Goal: Task Accomplishment & Management: Manage account settings

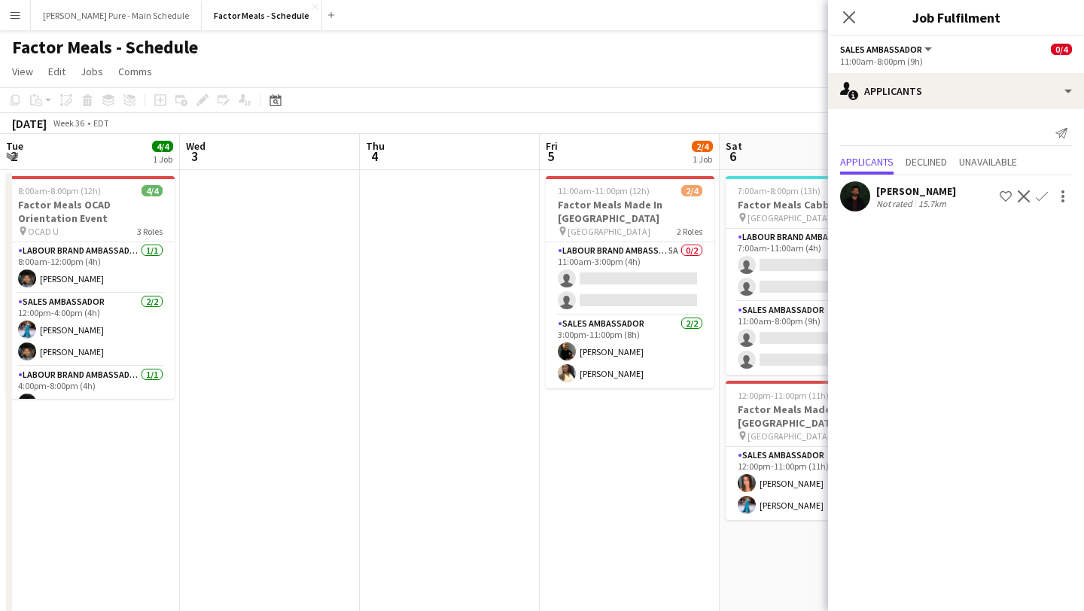
scroll to position [0, 418]
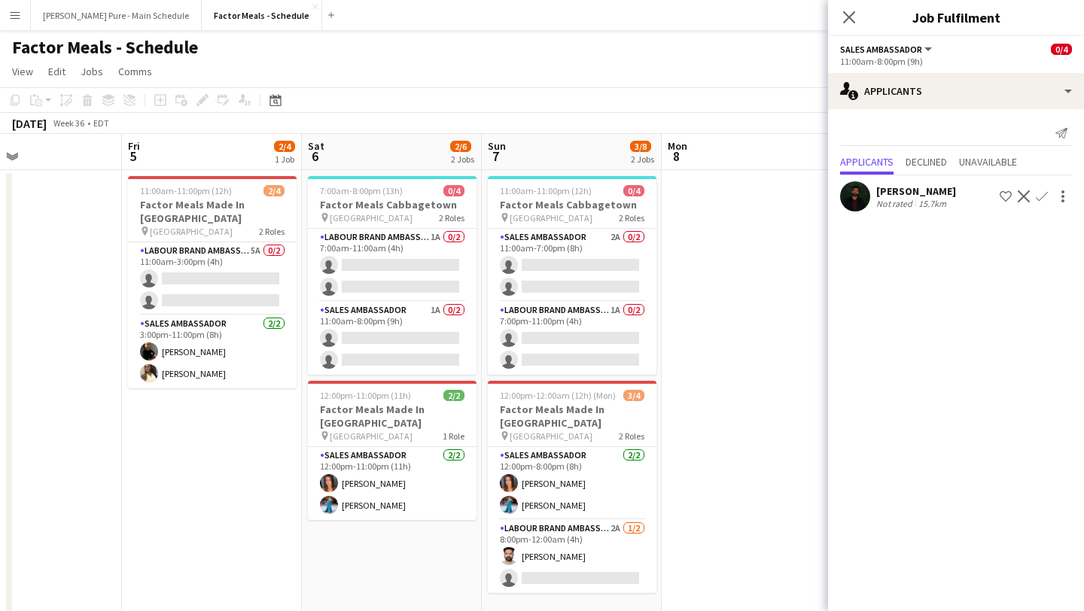
click at [13, 9] on app-icon "Menu" at bounding box center [15, 15] width 12 height 12
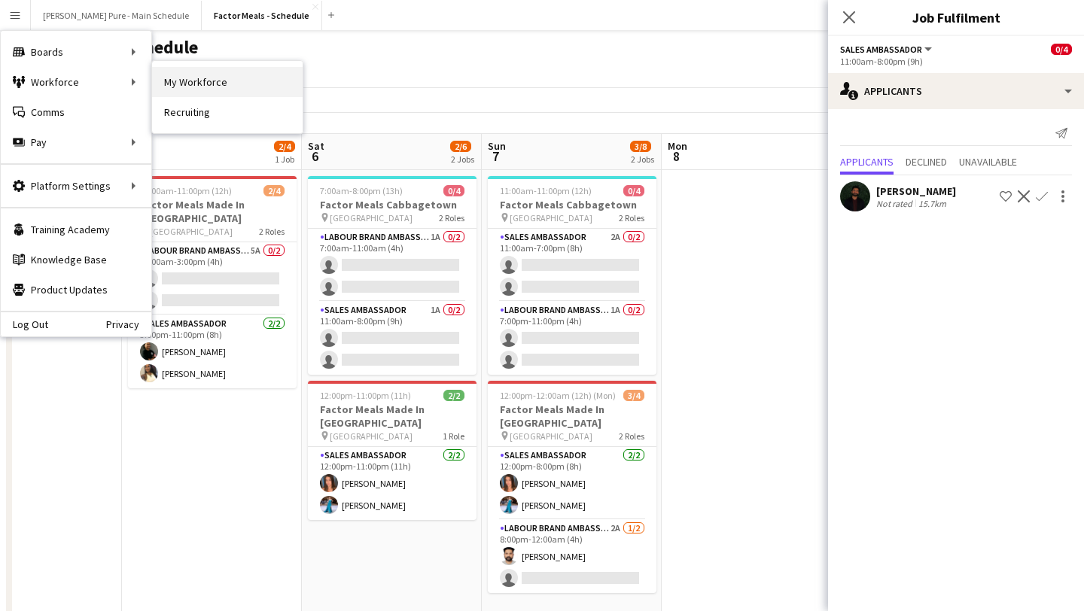
click at [208, 78] on link "My Workforce" at bounding box center [227, 82] width 151 height 30
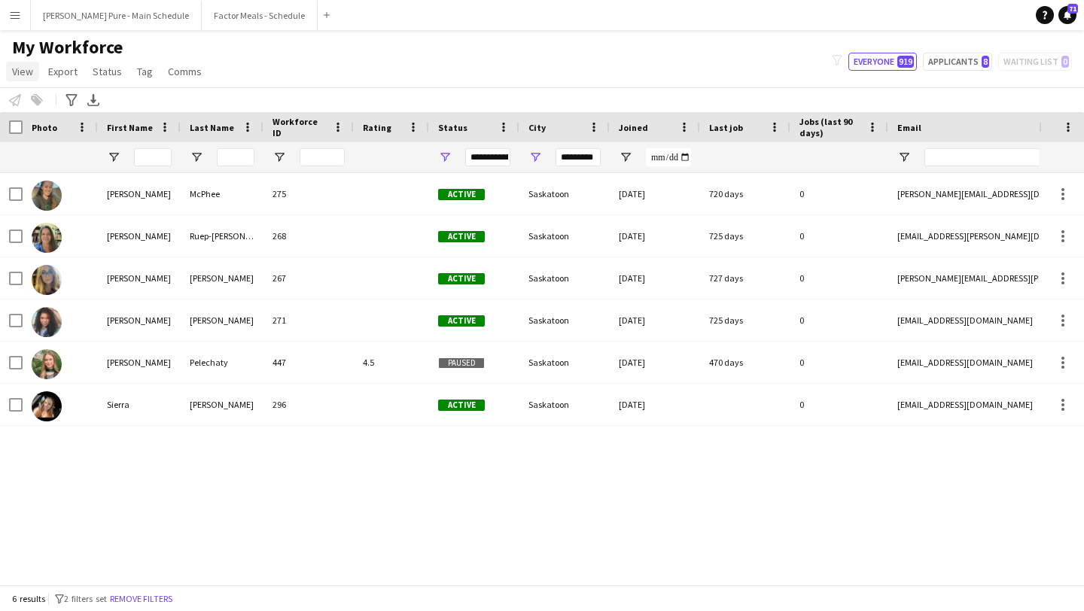
click at [27, 75] on span "View" at bounding box center [22, 72] width 21 height 14
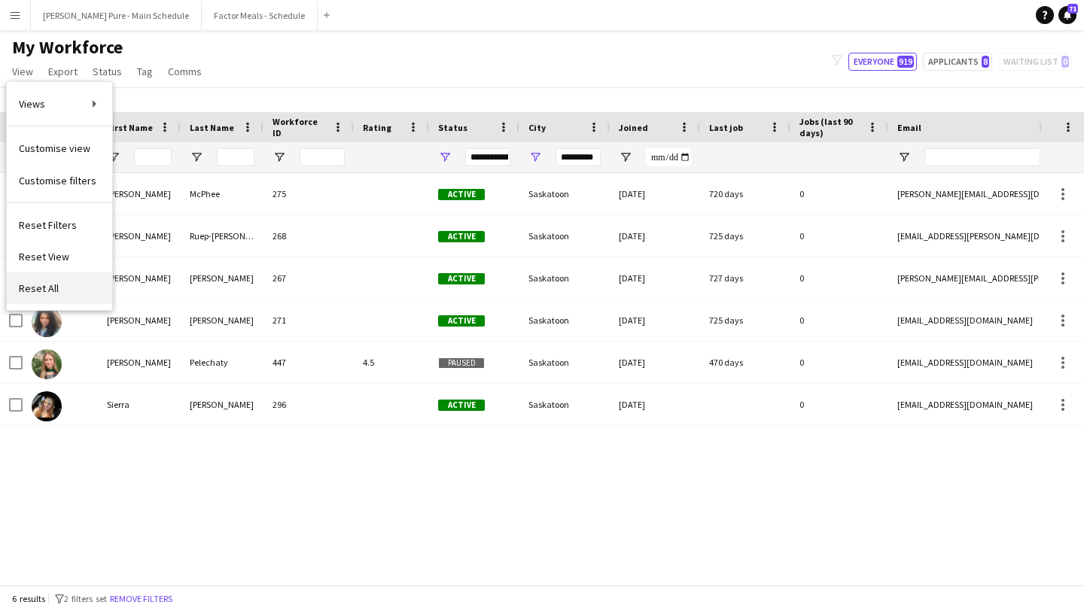
click at [48, 286] on span "Reset All" at bounding box center [39, 288] width 40 height 14
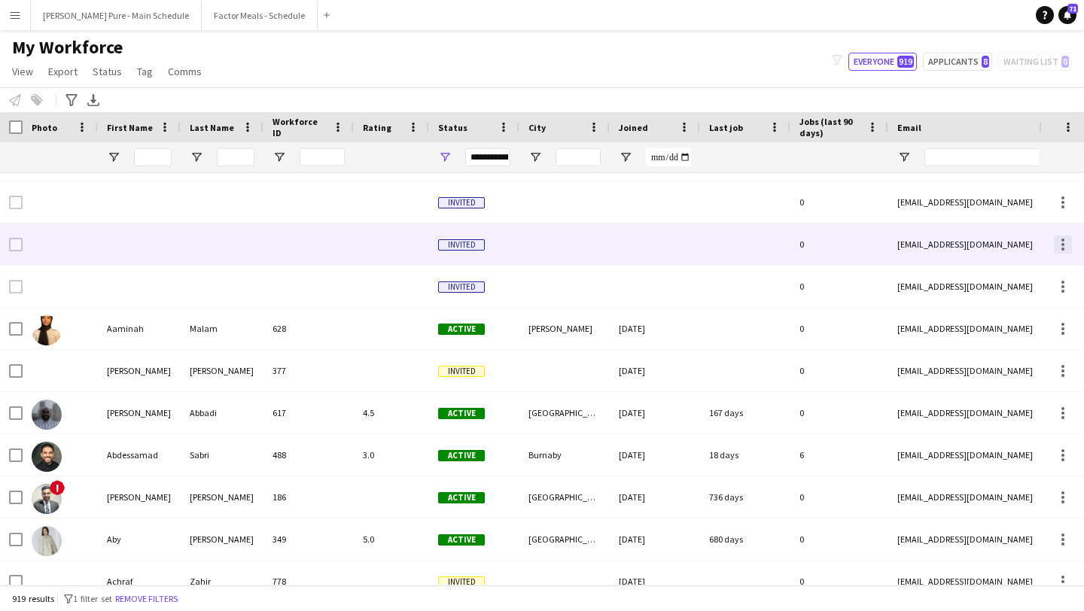
click at [1066, 249] on div at bounding box center [1063, 245] width 18 height 18
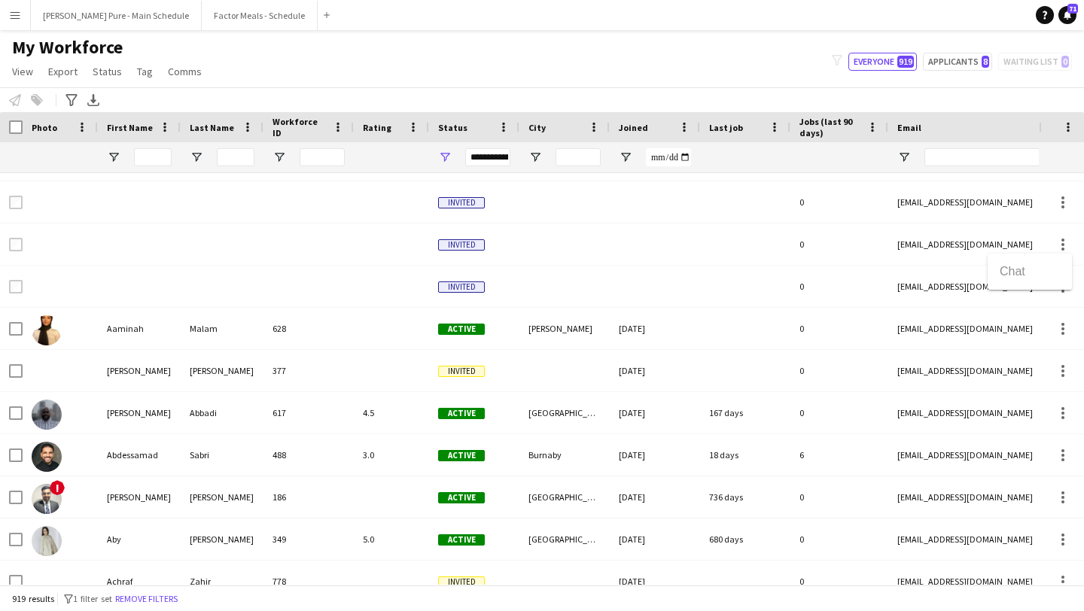
click at [941, 245] on div at bounding box center [542, 305] width 1084 height 611
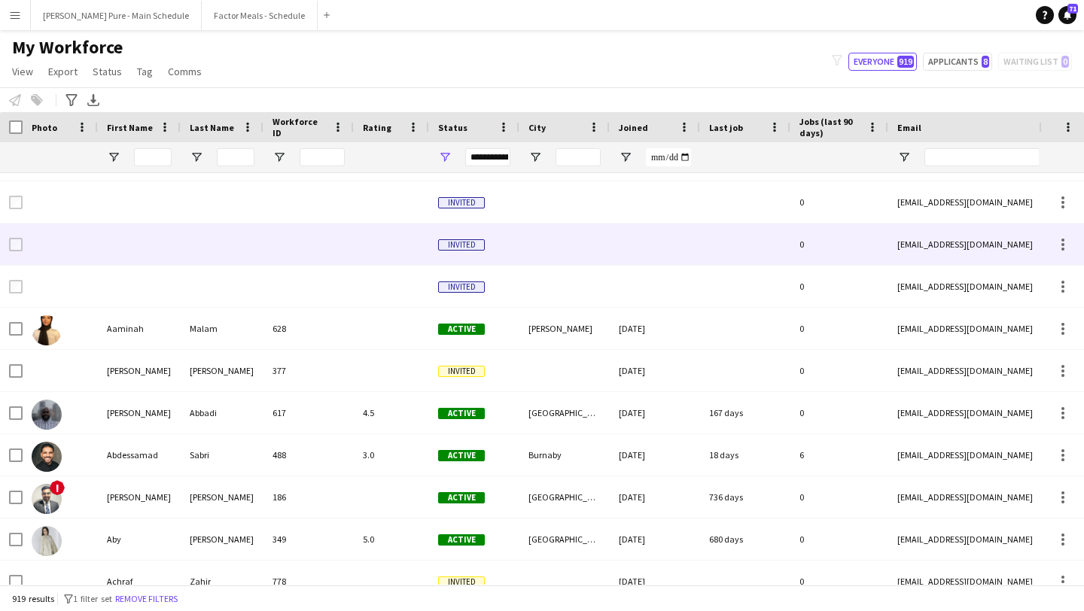
click at [941, 245] on div "[EMAIL_ADDRESS][DOMAIN_NAME]" at bounding box center [1038, 244] width 301 height 41
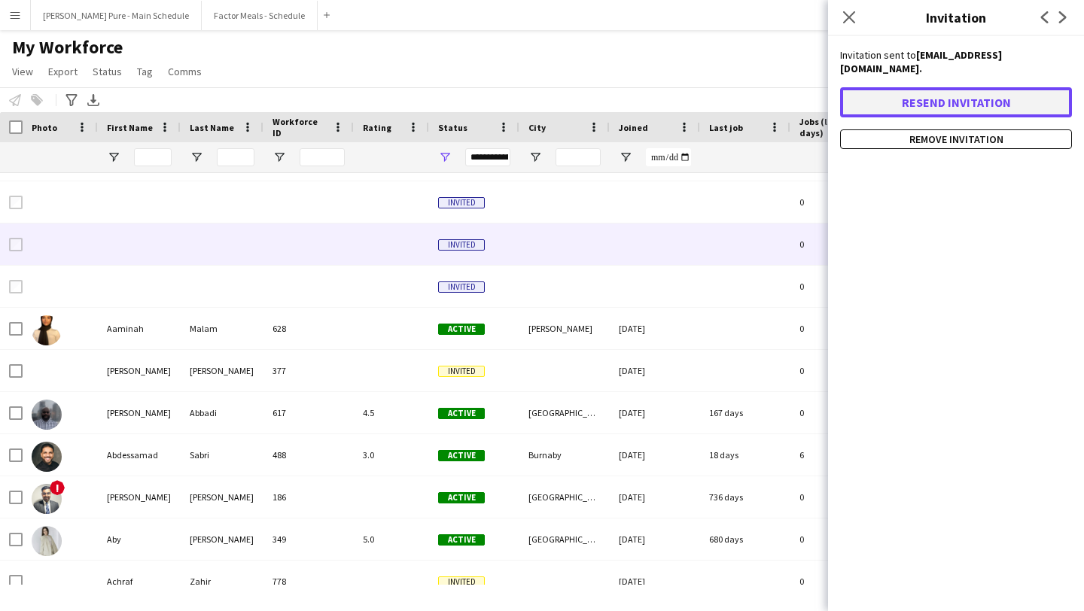
click at [980, 87] on button "Resend invitation" at bounding box center [956, 102] width 232 height 30
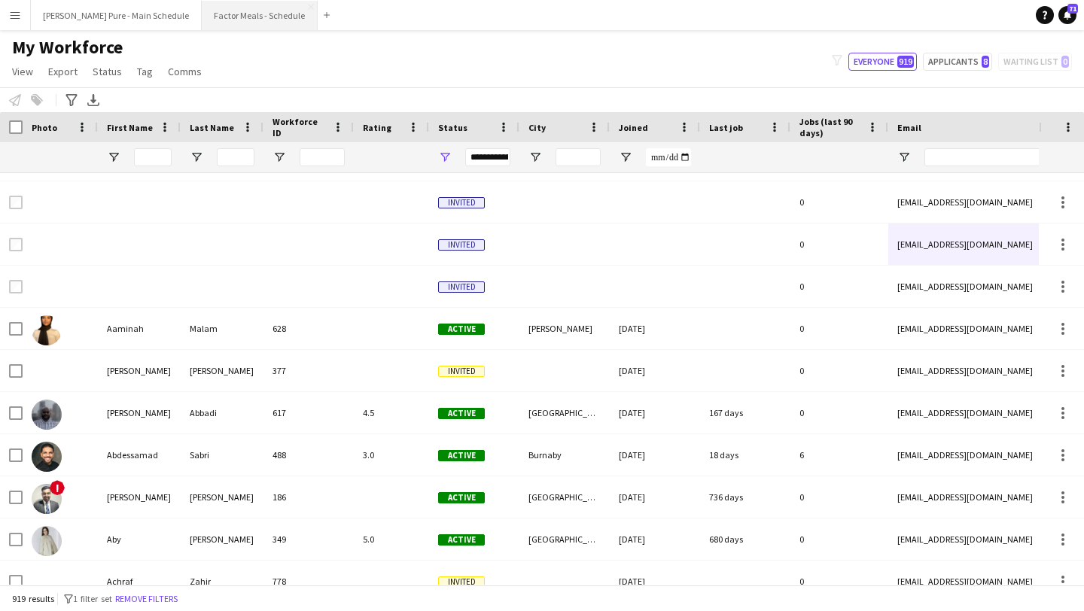
click at [215, 10] on button "Factor Meals - Schedule Close" at bounding box center [260, 15] width 116 height 29
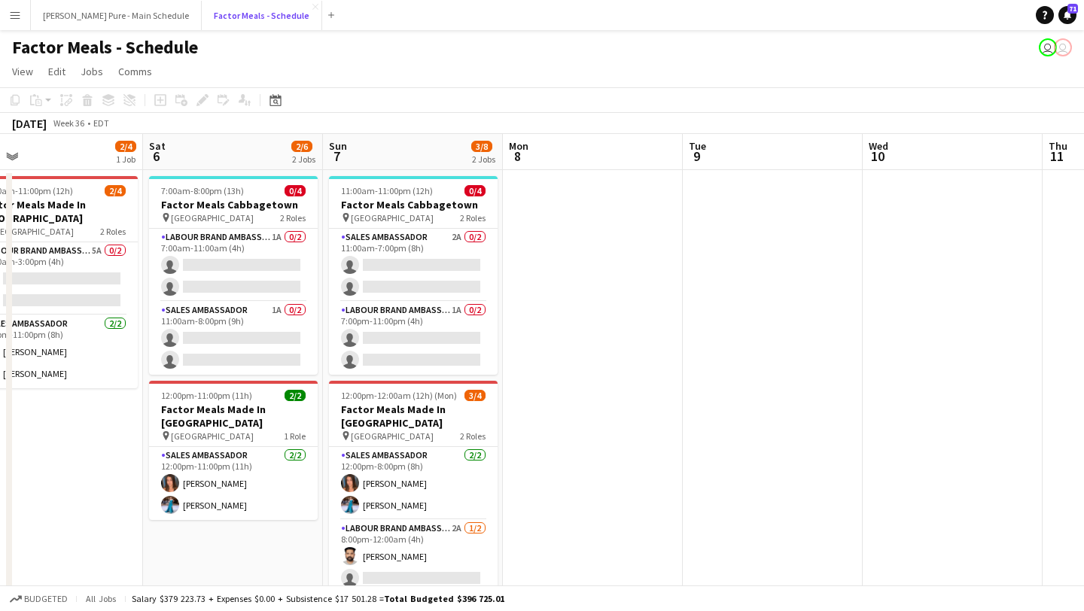
scroll to position [0, 672]
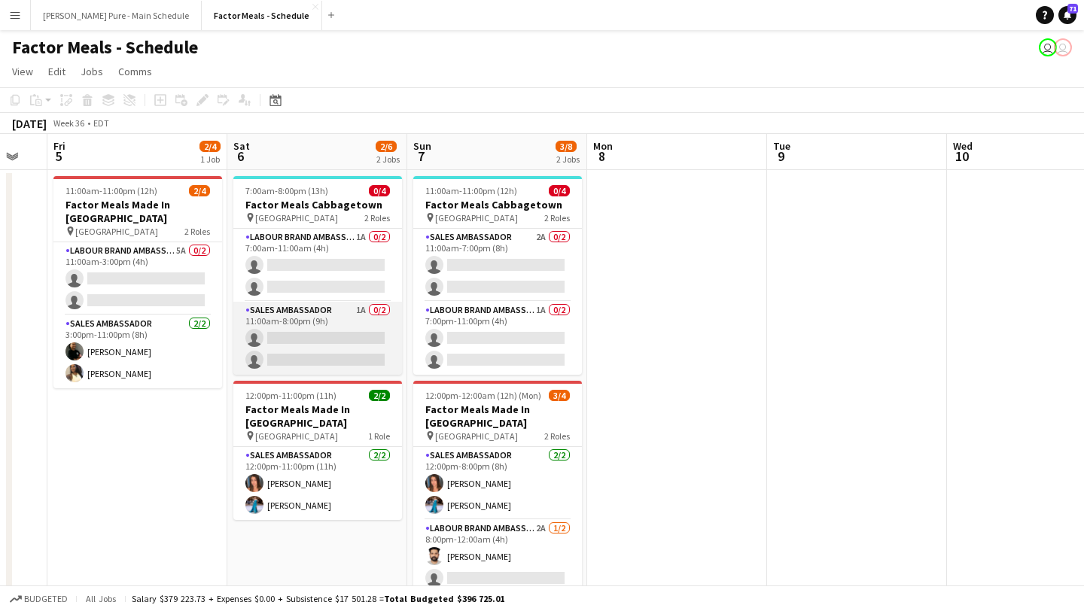
click at [300, 356] on app-card-role "Sales Ambassador 1A 0/2 11:00am-8:00pm (9h) single-neutral-actions single-neutr…" at bounding box center [317, 338] width 169 height 73
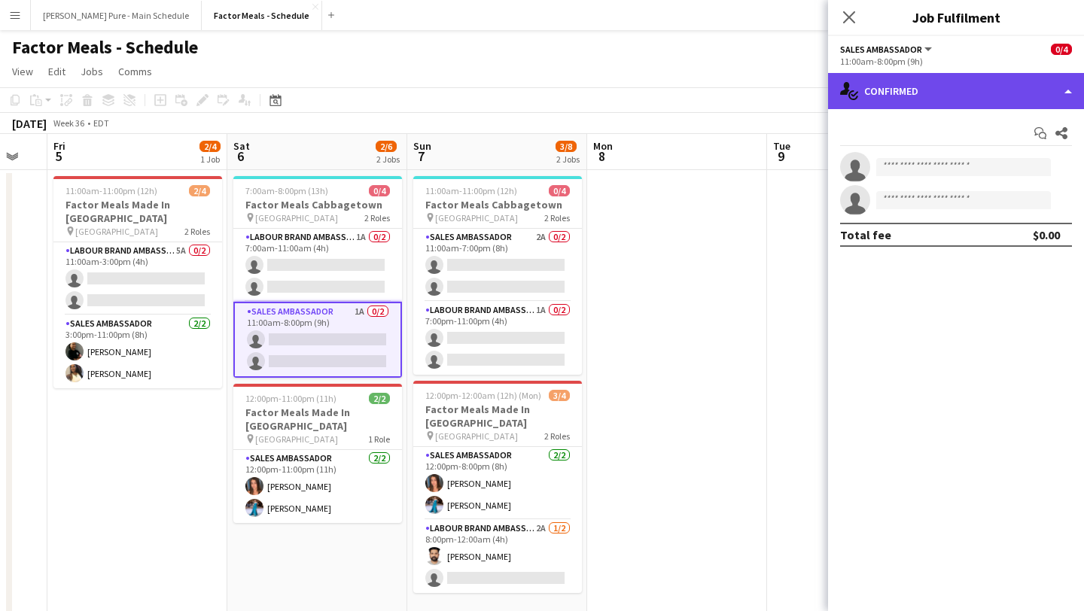
click at [996, 82] on div "single-neutral-actions-check-2 Confirmed" at bounding box center [956, 91] width 256 height 36
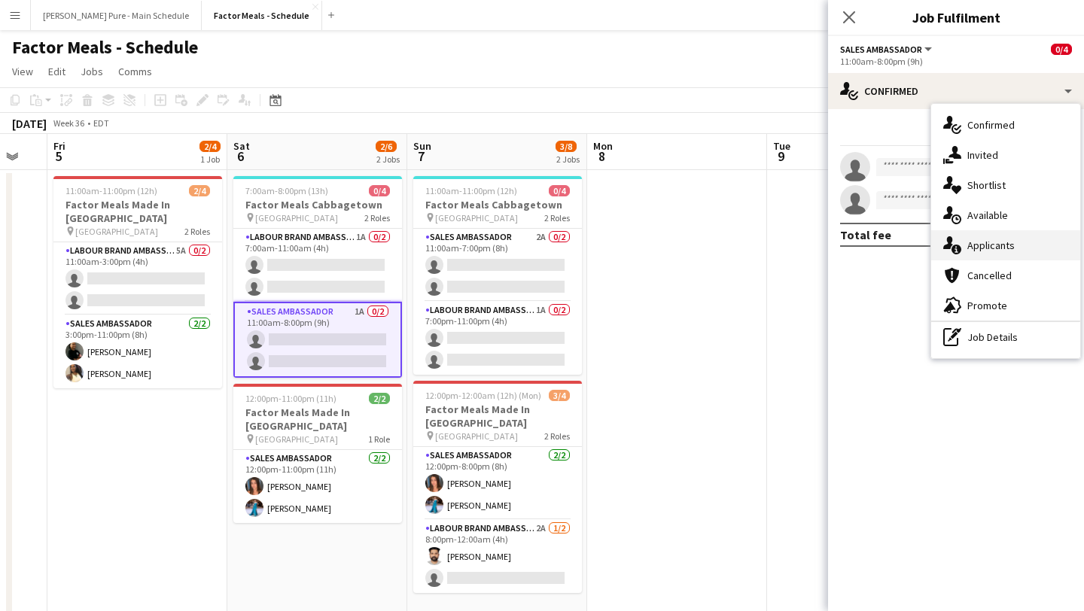
click at [1002, 254] on div "single-neutral-actions-information Applicants" at bounding box center [1005, 245] width 149 height 30
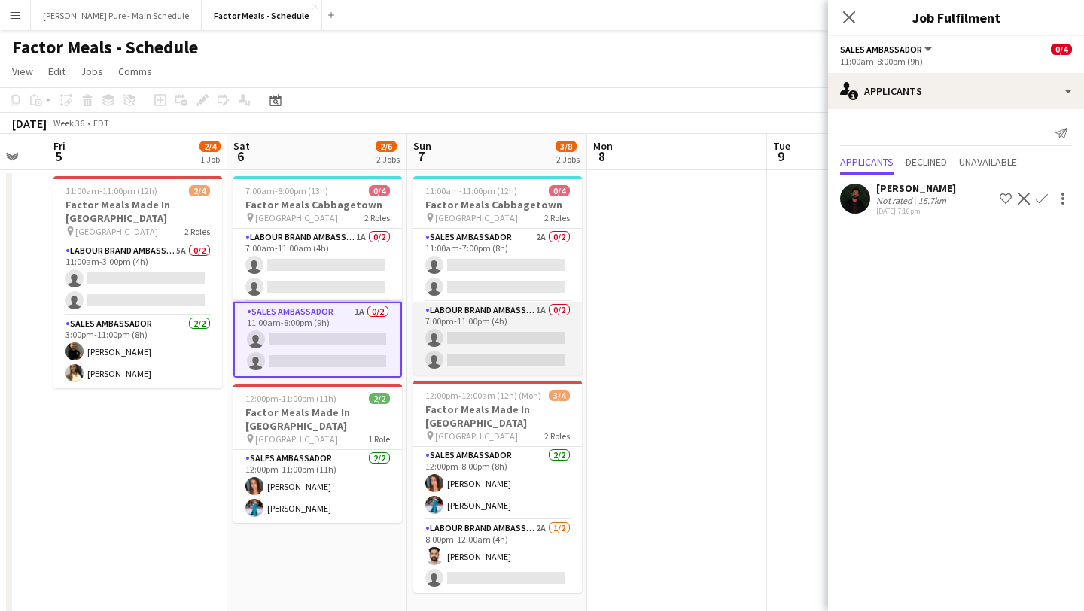
click at [515, 328] on app-card-role "Labour Brand Ambassadors 1A 0/2 7:00pm-11:00pm (4h) single-neutral-actions sing…" at bounding box center [497, 338] width 169 height 73
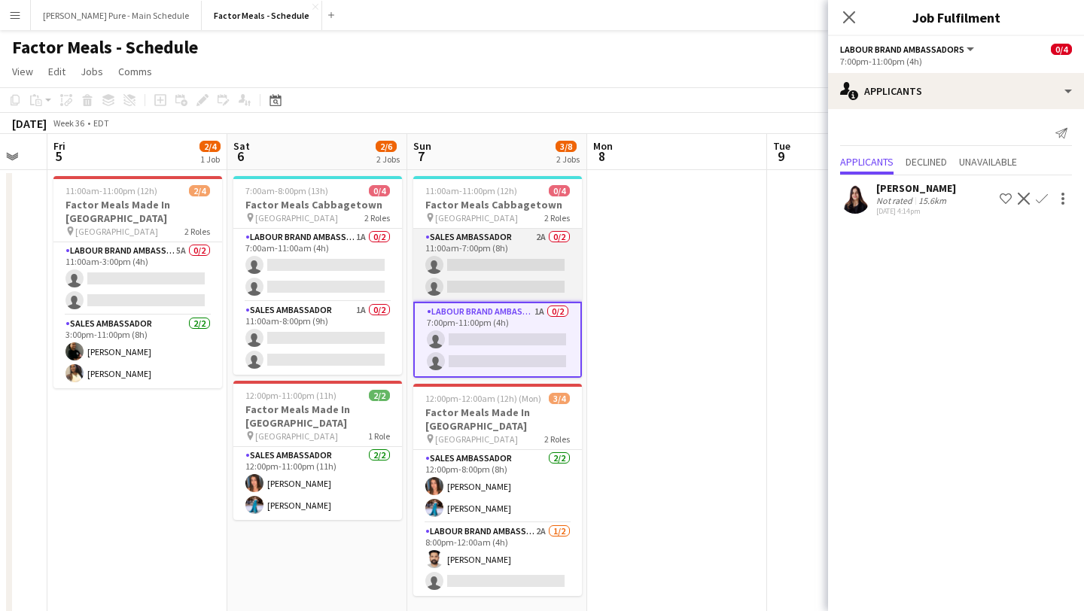
click at [509, 260] on app-card-role "Sales Ambassador 2A 0/2 11:00am-7:00pm (8h) single-neutral-actions single-neutr…" at bounding box center [497, 265] width 169 height 73
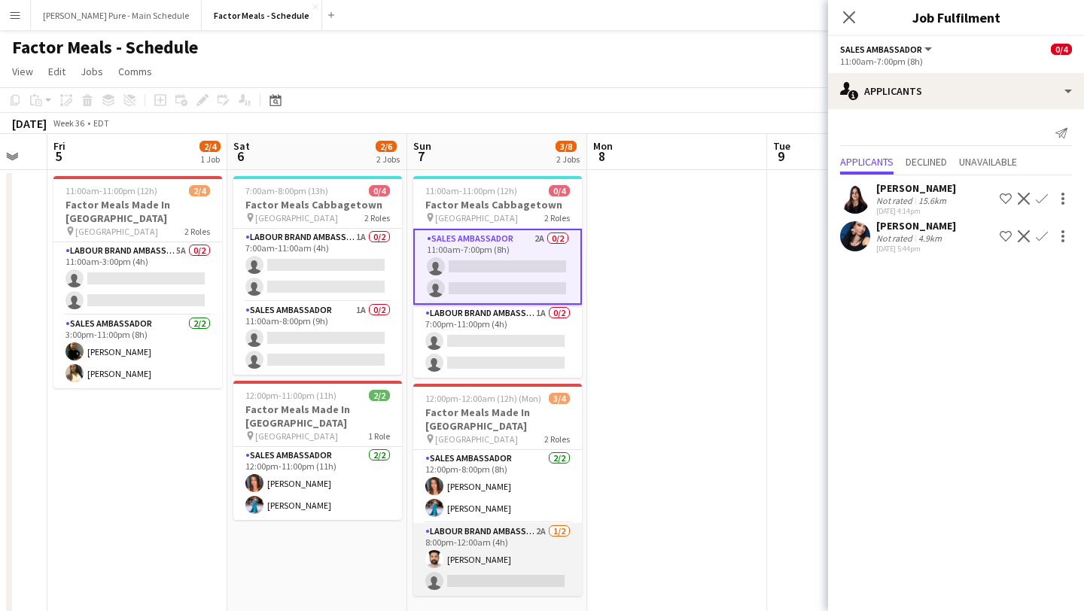
click at [517, 557] on app-card-role "Labour Brand Ambassadors 2A [DATE] 8:00pm-12:00am (4h) [PERSON_NAME] single-neu…" at bounding box center [497, 559] width 169 height 73
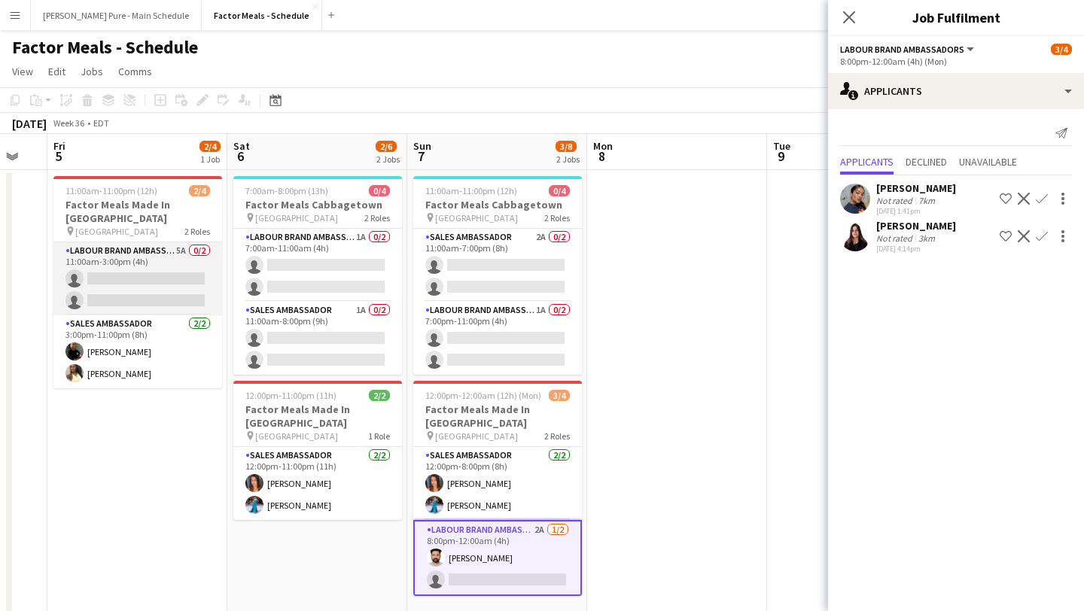
click at [145, 281] on app-card-role "Labour Brand Ambassadors 5A 0/2 11:00am-3:00pm (4h) single-neutral-actions sing…" at bounding box center [137, 278] width 169 height 73
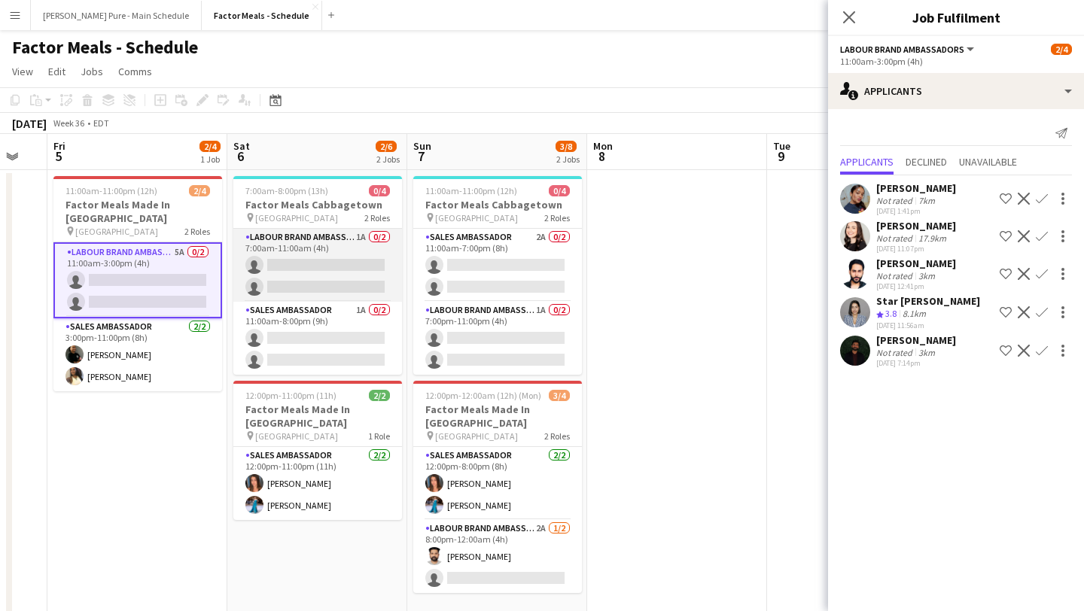
click at [306, 272] on app-card-role "Labour Brand Ambassadors 1A 0/2 7:00am-11:00am (4h) single-neutral-actions sing…" at bounding box center [317, 265] width 169 height 73
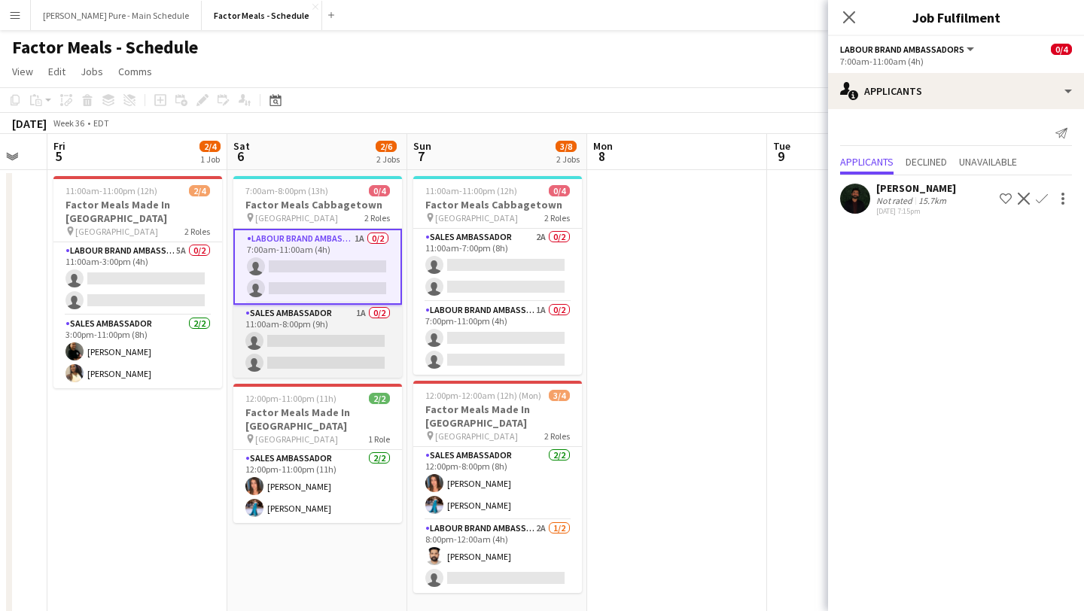
click at [333, 361] on app-card-role "Sales Ambassador 1A 0/2 11:00am-8:00pm (9h) single-neutral-actions single-neutr…" at bounding box center [317, 341] width 169 height 73
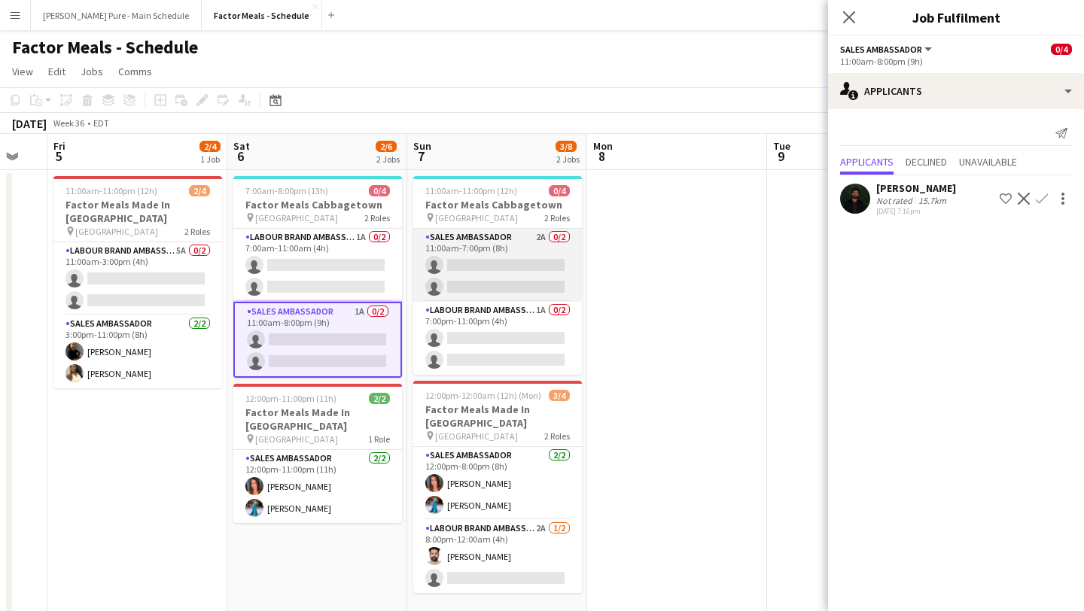
click at [472, 269] on app-card-role "Sales Ambassador 2A 0/2 11:00am-7:00pm (8h) single-neutral-actions single-neutr…" at bounding box center [497, 265] width 169 height 73
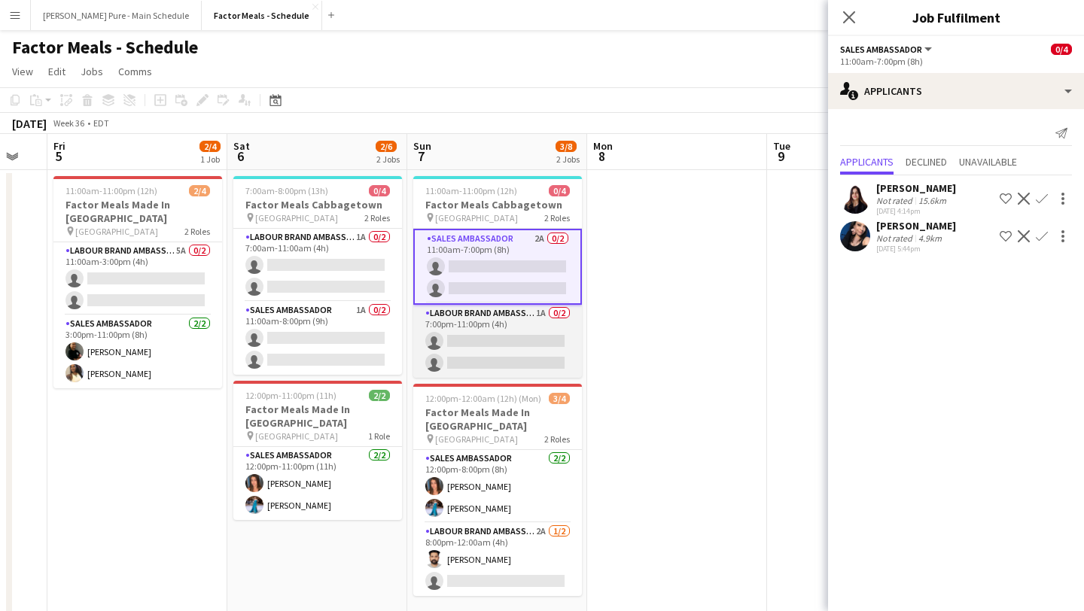
click at [504, 335] on app-card-role "Labour Brand Ambassadors 1A 0/2 7:00pm-11:00pm (4h) single-neutral-actions sing…" at bounding box center [497, 341] width 169 height 73
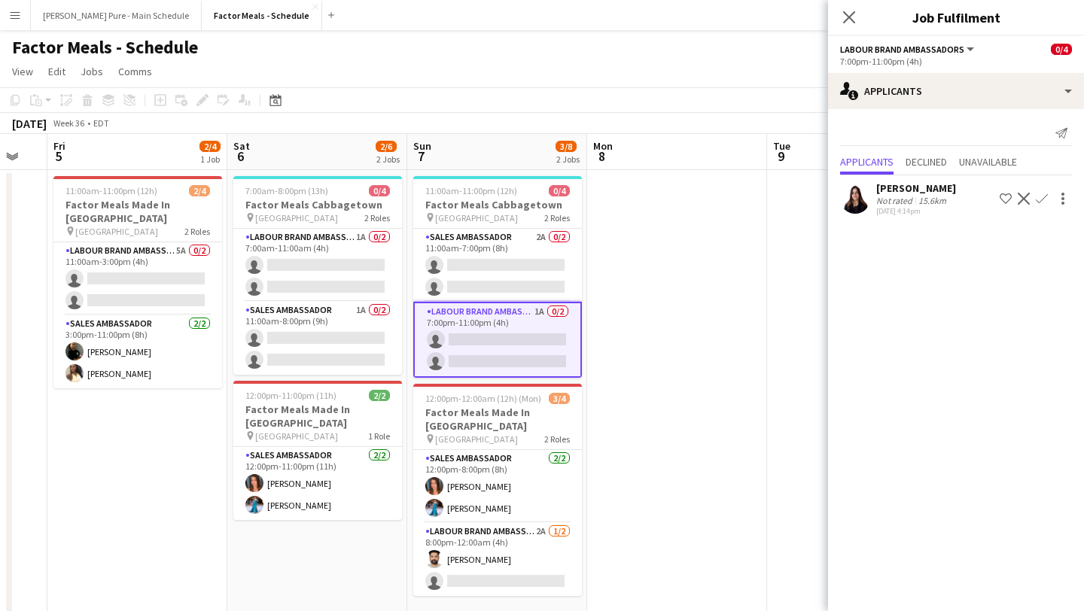
scroll to position [1, 0]
click at [847, 17] on icon "Close pop-in" at bounding box center [848, 17] width 14 height 14
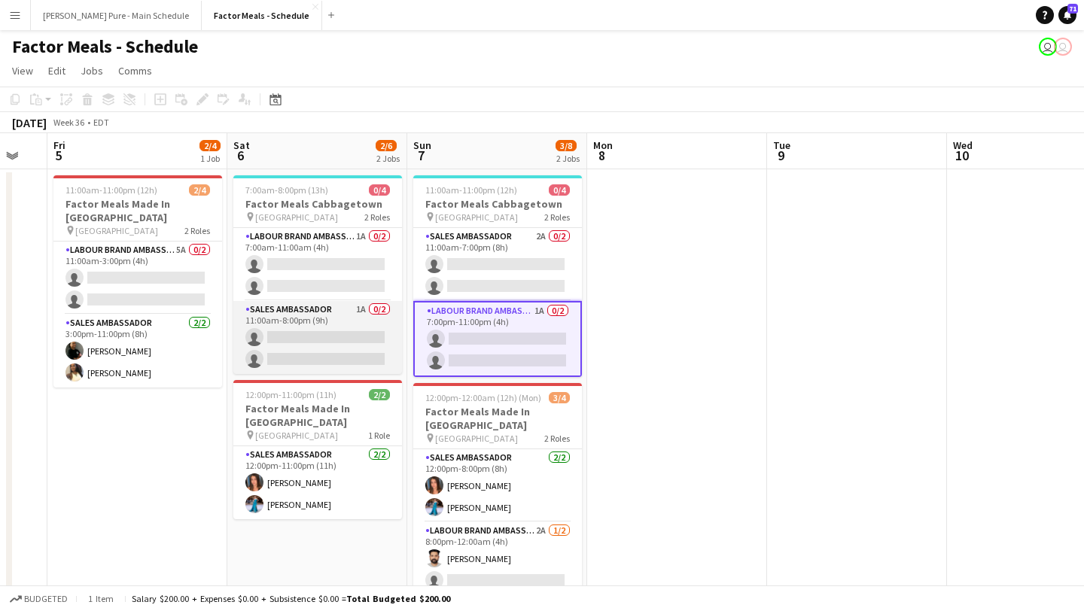
click at [322, 335] on app-card-role "Sales Ambassador 1A 0/2 11:00am-8:00pm (9h) single-neutral-actions single-neutr…" at bounding box center [317, 337] width 169 height 73
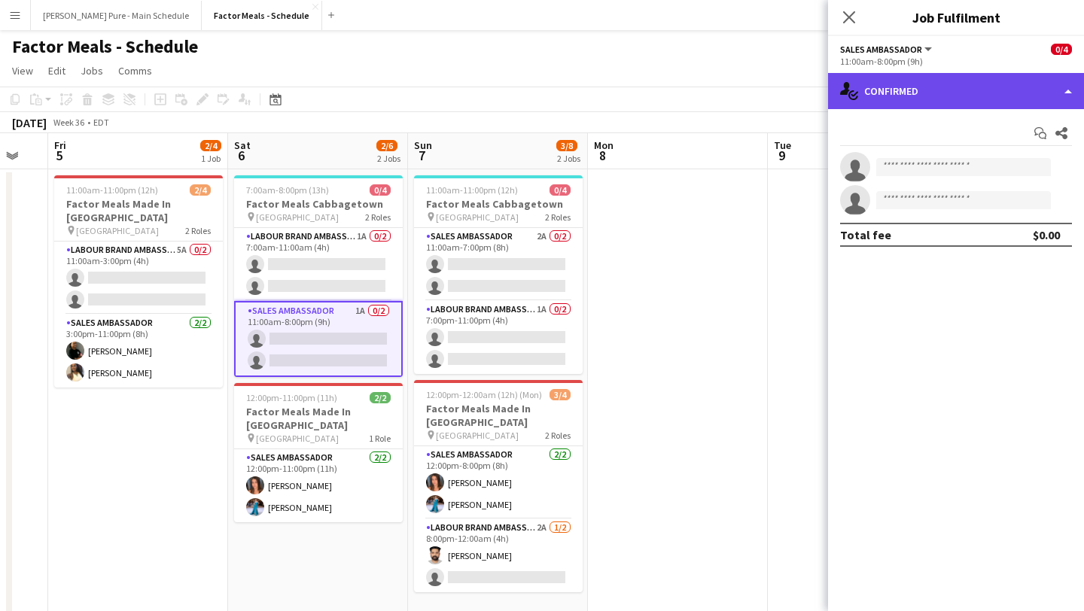
click at [1052, 97] on div "single-neutral-actions-check-2 Confirmed" at bounding box center [956, 91] width 256 height 36
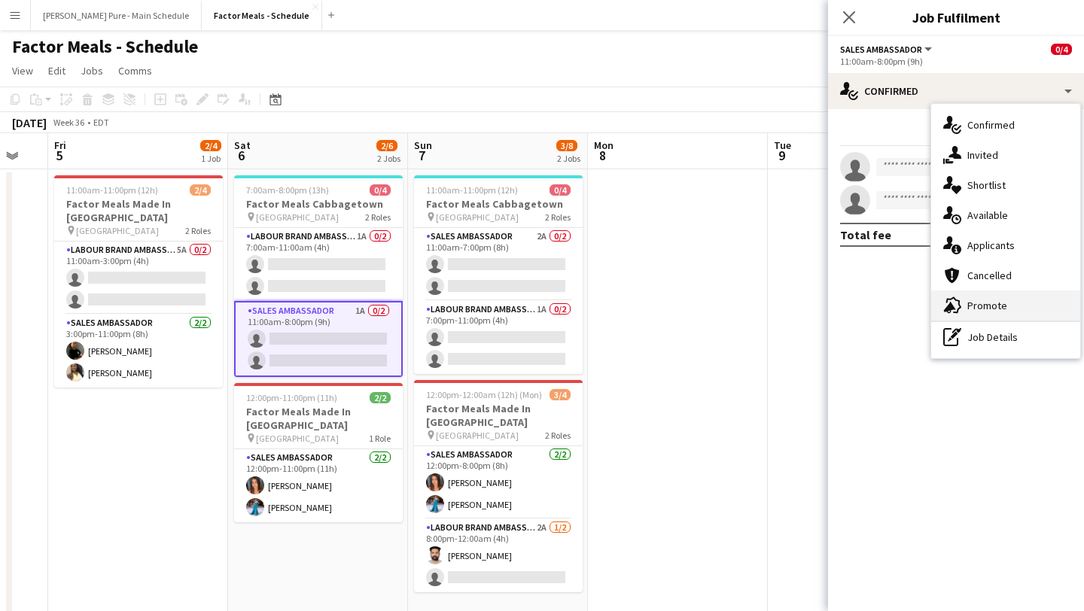
click at [1013, 315] on div "advertising-megaphone Promote" at bounding box center [1005, 306] width 149 height 30
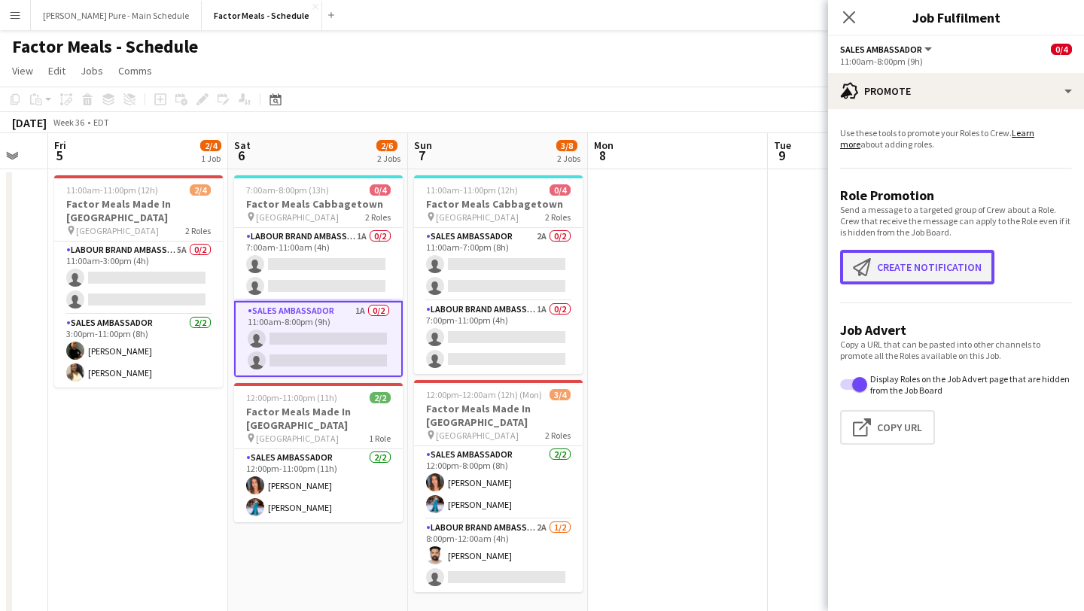
click at [926, 276] on button "Create notification Create notification" at bounding box center [917, 267] width 154 height 35
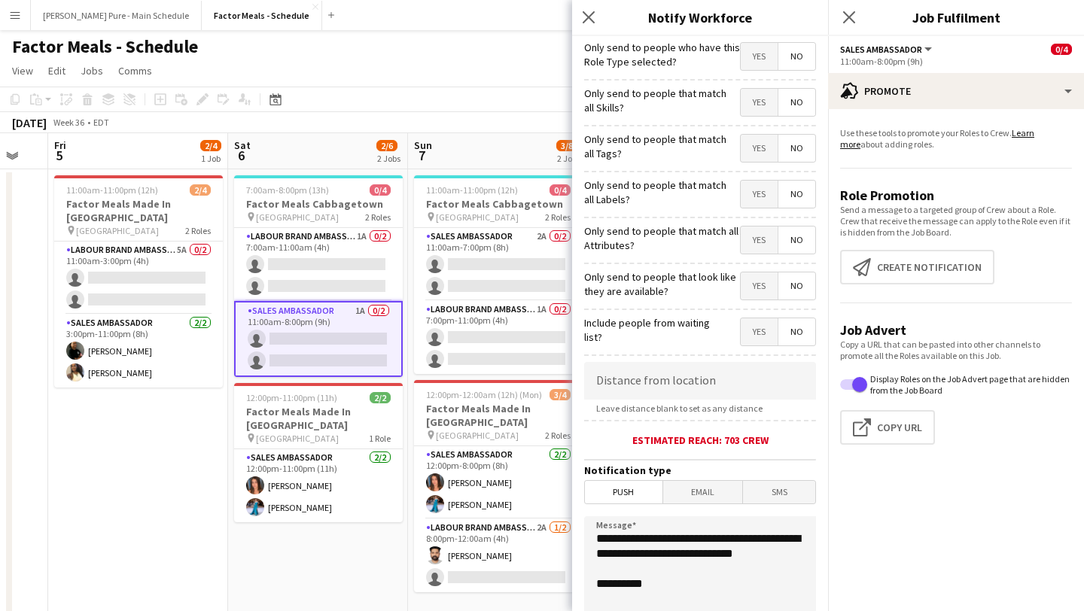
click at [704, 490] on span "Email" at bounding box center [703, 492] width 80 height 23
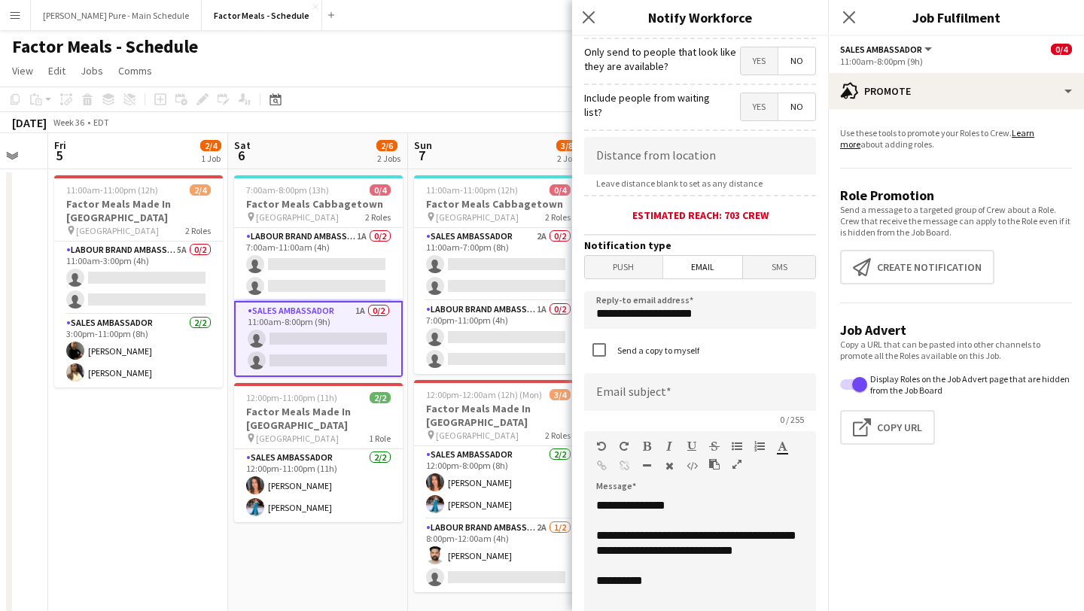
scroll to position [226, 0]
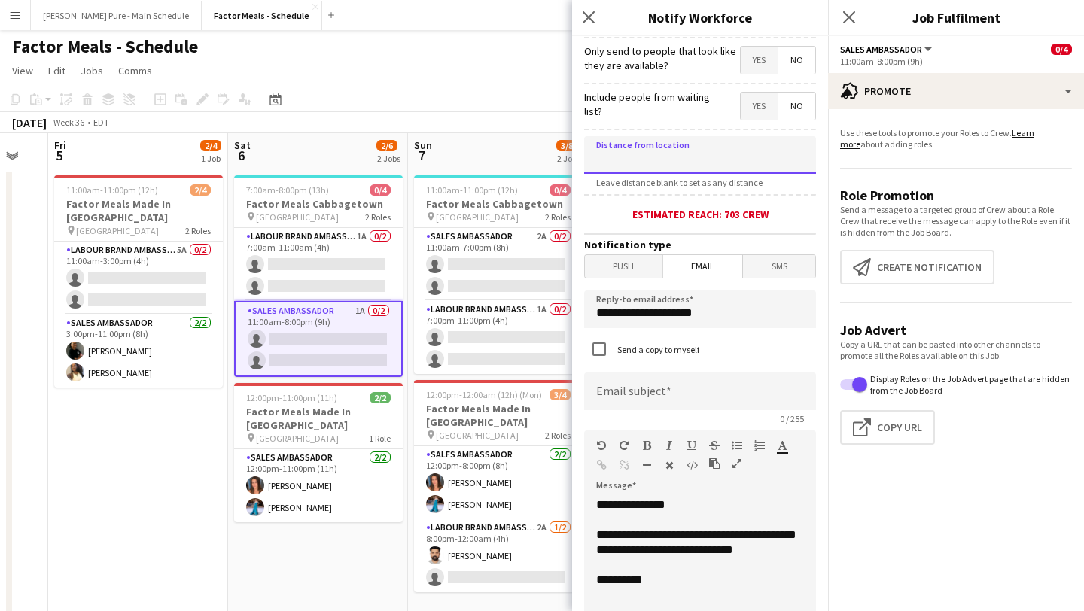
click at [687, 163] on input at bounding box center [700, 155] width 232 height 38
type input "******"
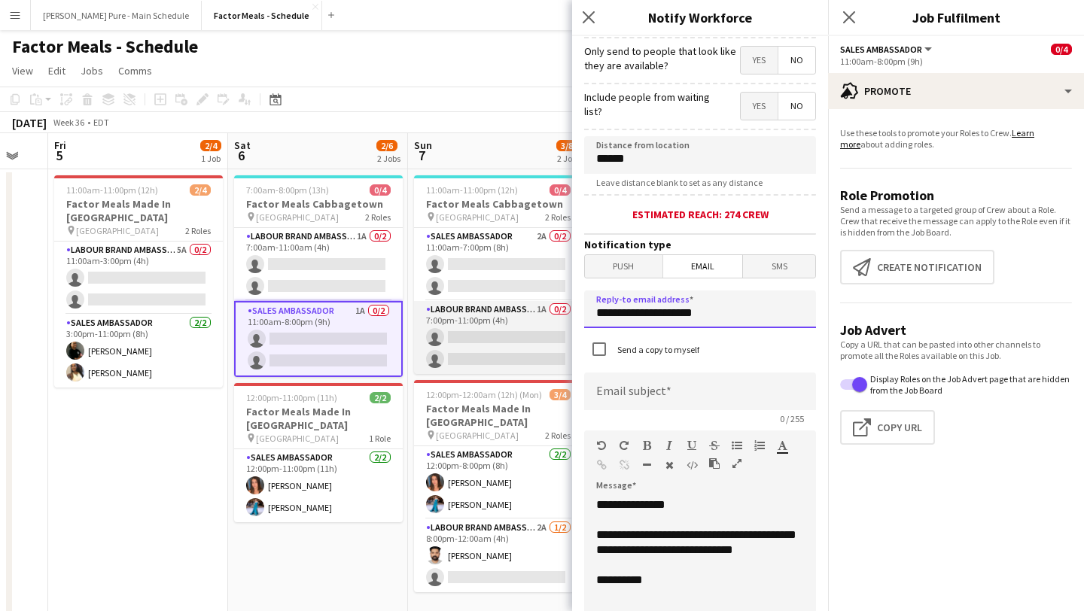
drag, startPoint x: 720, startPoint y: 321, endPoint x: 476, endPoint y: 312, distance: 244.0
click at [476, 312] on body "Menu Boards Boards Boards All jobs Status Workforce Workforce My Workforce Recr…" at bounding box center [542, 445] width 1084 height 893
type input "**********"
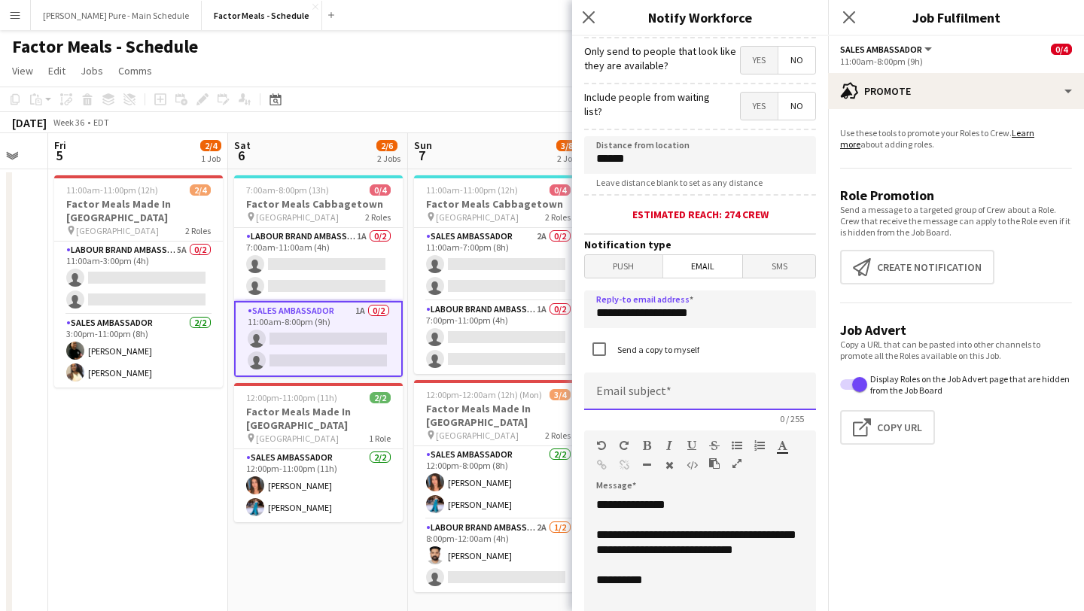
click at [624, 402] on input at bounding box center [700, 392] width 232 height 38
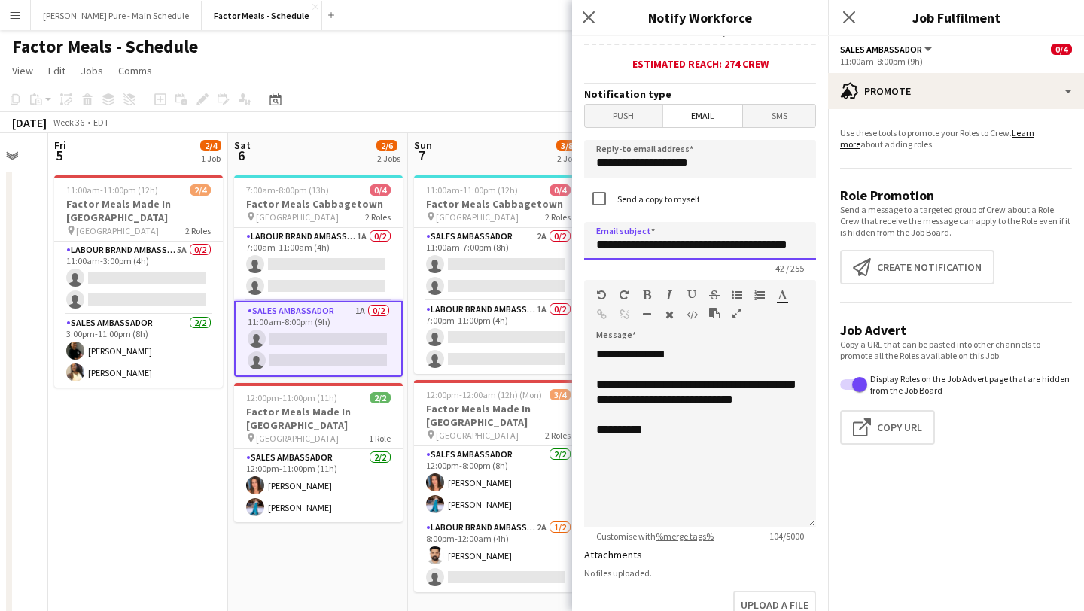
scroll to position [390, 0]
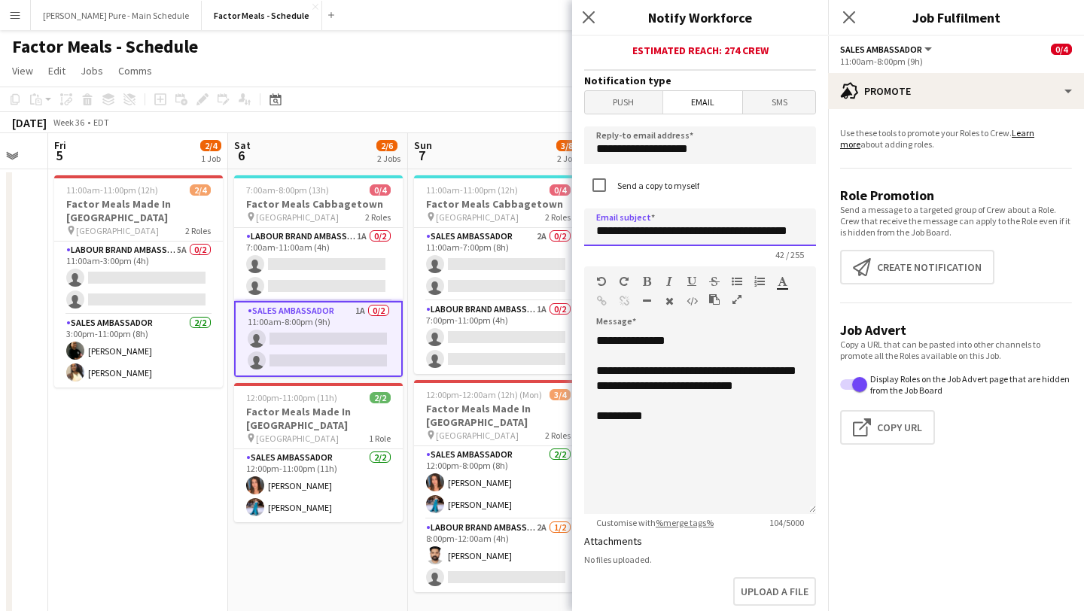
type input "**********"
click at [595, 445] on div "**********" at bounding box center [700, 423] width 232 height 181
click at [596, 436] on div "**********" at bounding box center [700, 423] width 232 height 181
click at [700, 507] on div "**********" at bounding box center [700, 423] width 232 height 181
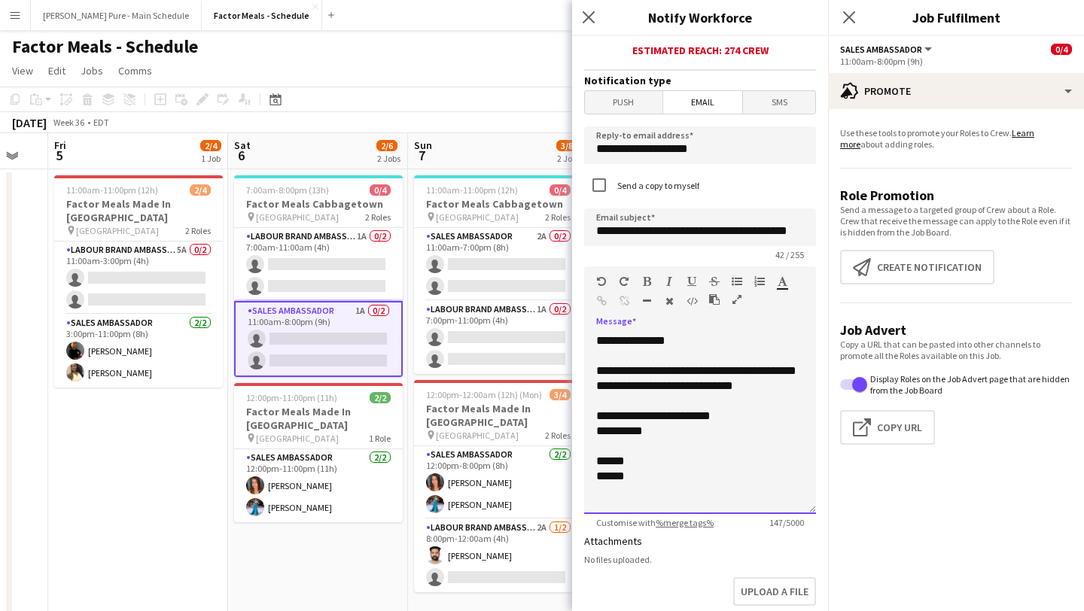
click at [679, 400] on div "**********" at bounding box center [700, 423] width 232 height 181
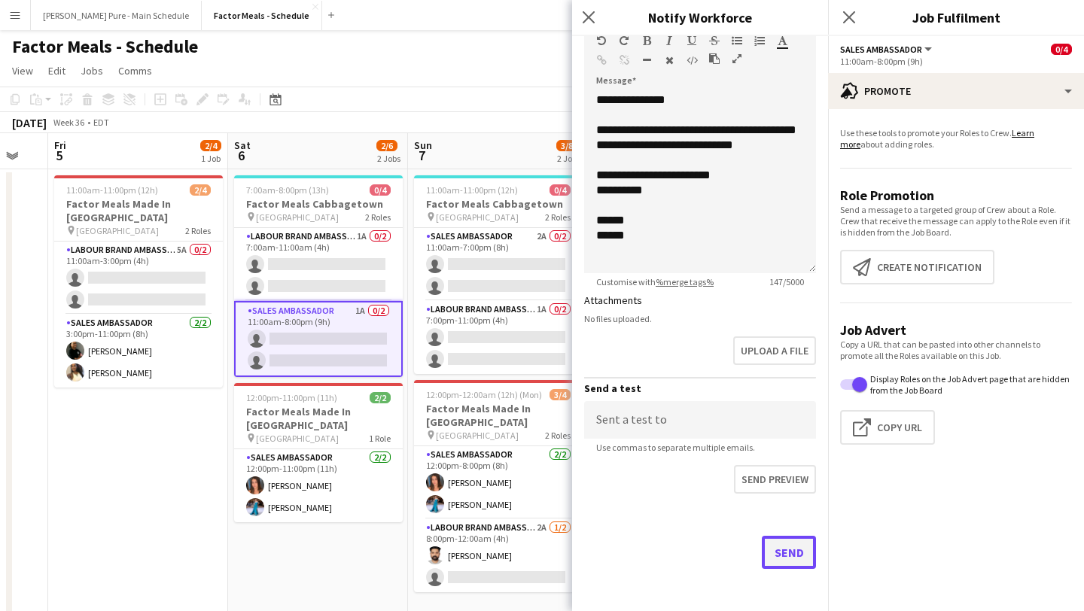
click at [787, 553] on button "Send" at bounding box center [789, 552] width 54 height 33
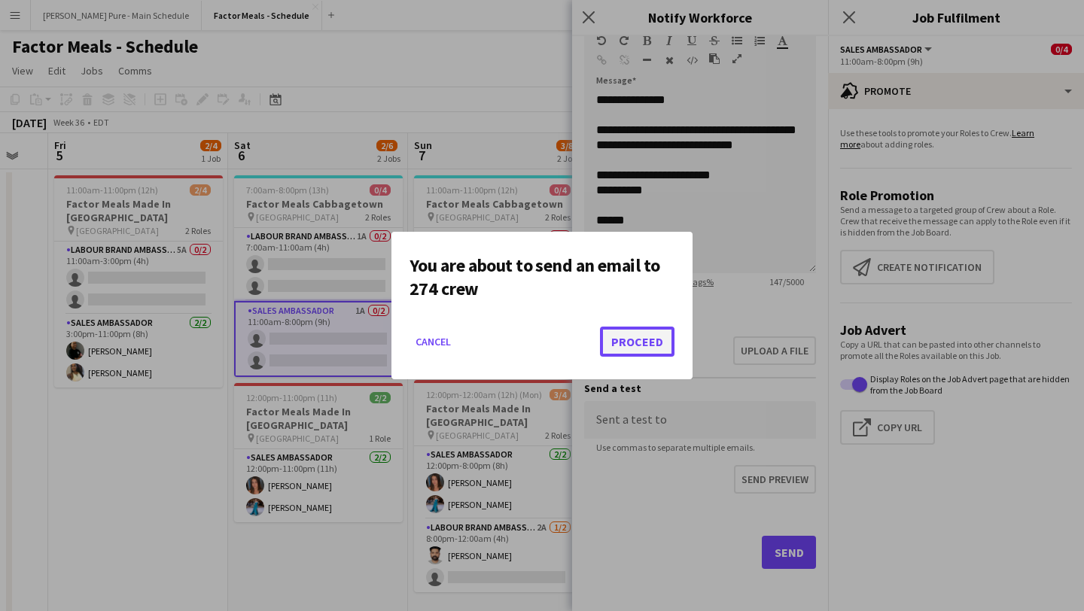
click at [640, 333] on button "Proceed" at bounding box center [637, 342] width 75 height 30
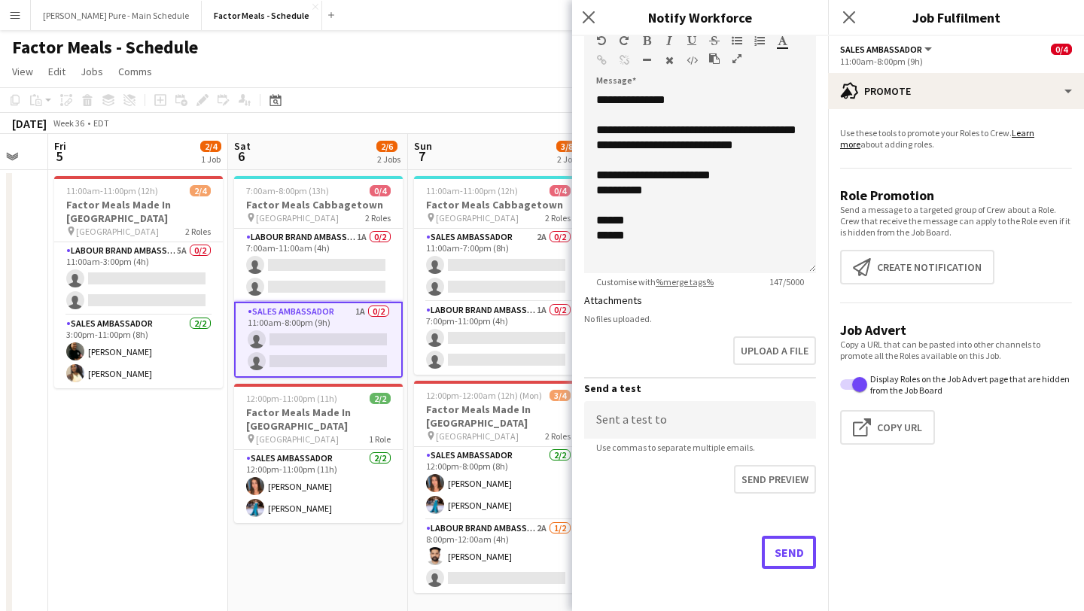
scroll to position [1, 0]
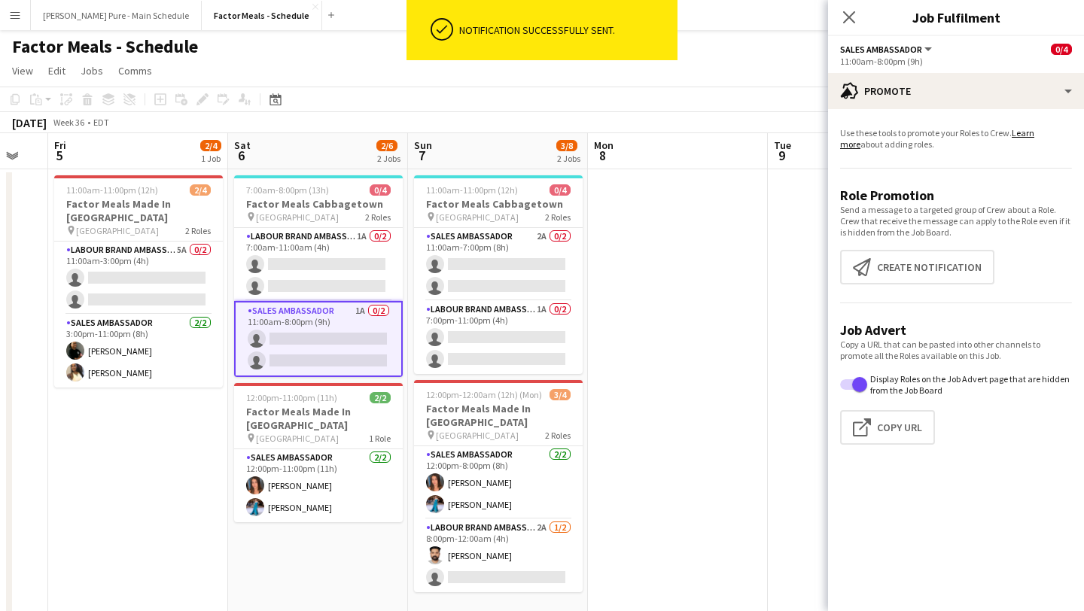
click at [851, 26] on div "Close pop-in" at bounding box center [849, 17] width 42 height 35
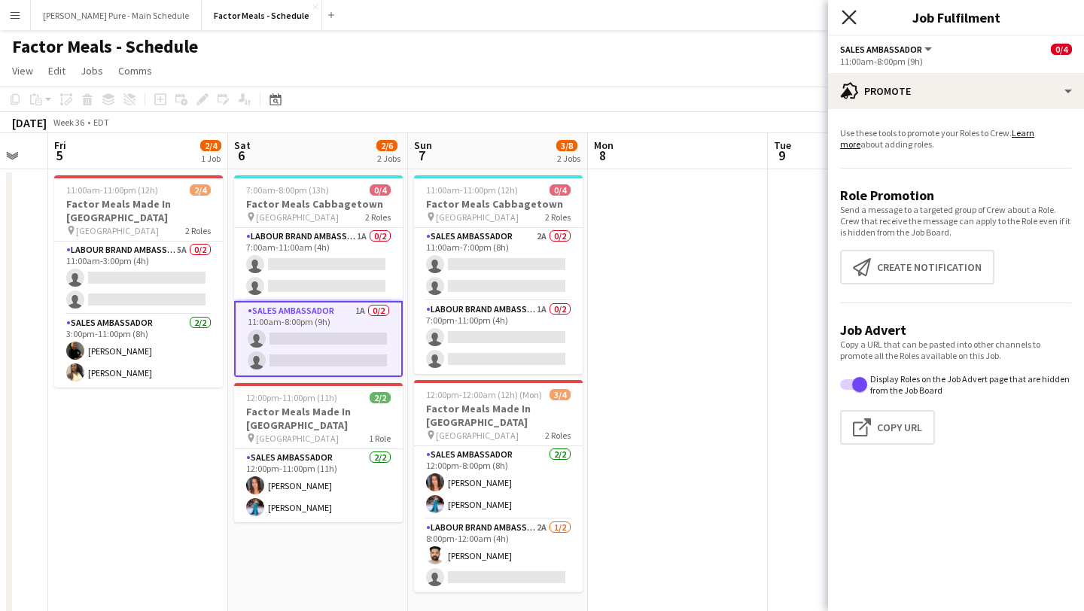
click at [847, 23] on icon "Close pop-in" at bounding box center [848, 17] width 14 height 14
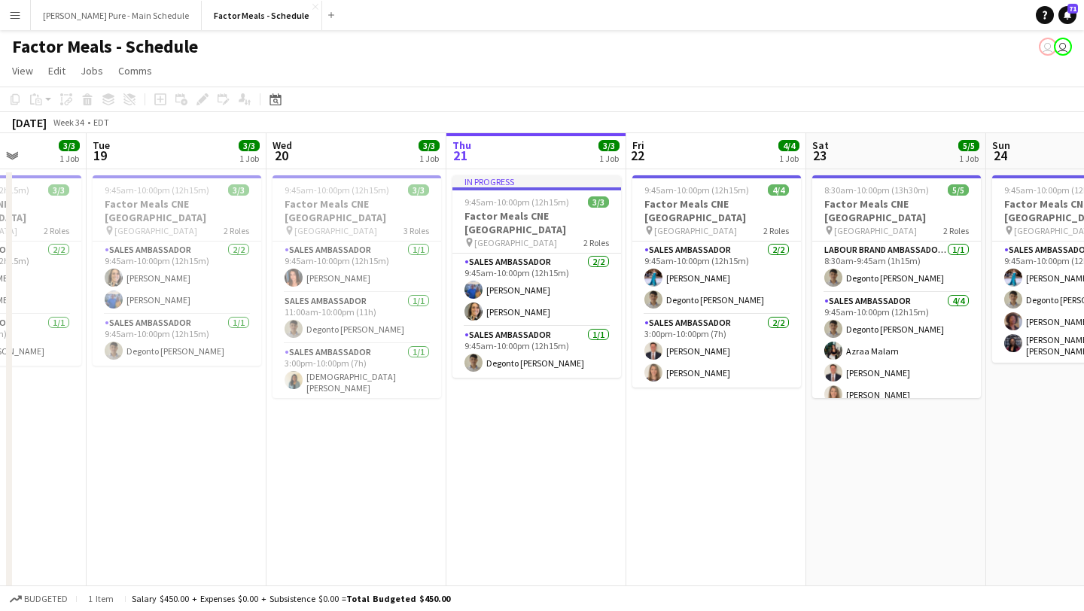
scroll to position [0, 458]
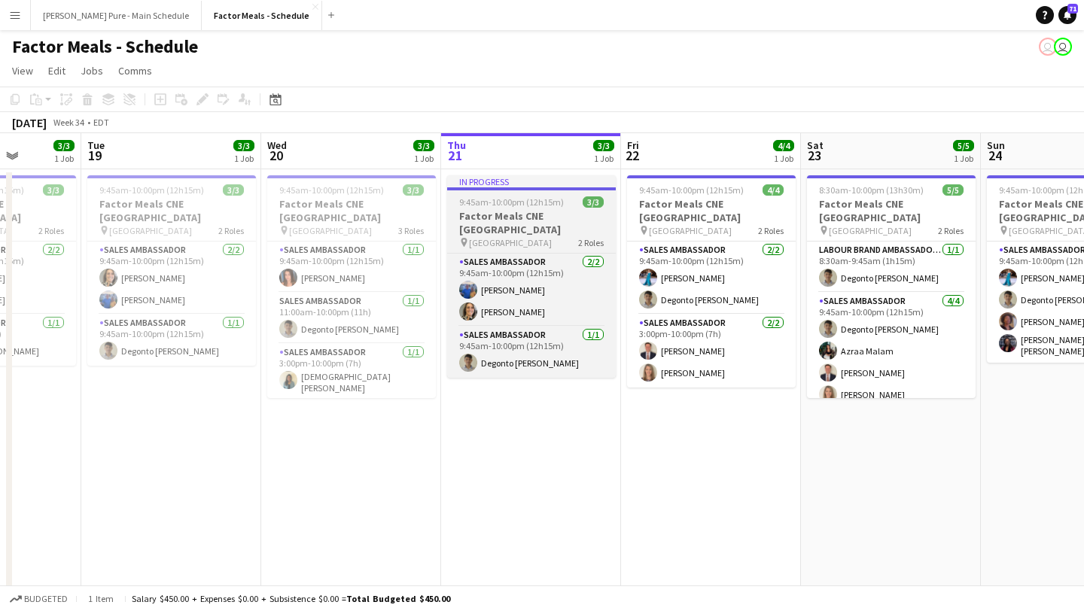
click at [516, 195] on app-job-card "In progress 9:45am-10:00pm (12h15m) 3/3 Factor Meals CNE [GEOGRAPHIC_DATA] pin …" at bounding box center [531, 276] width 169 height 202
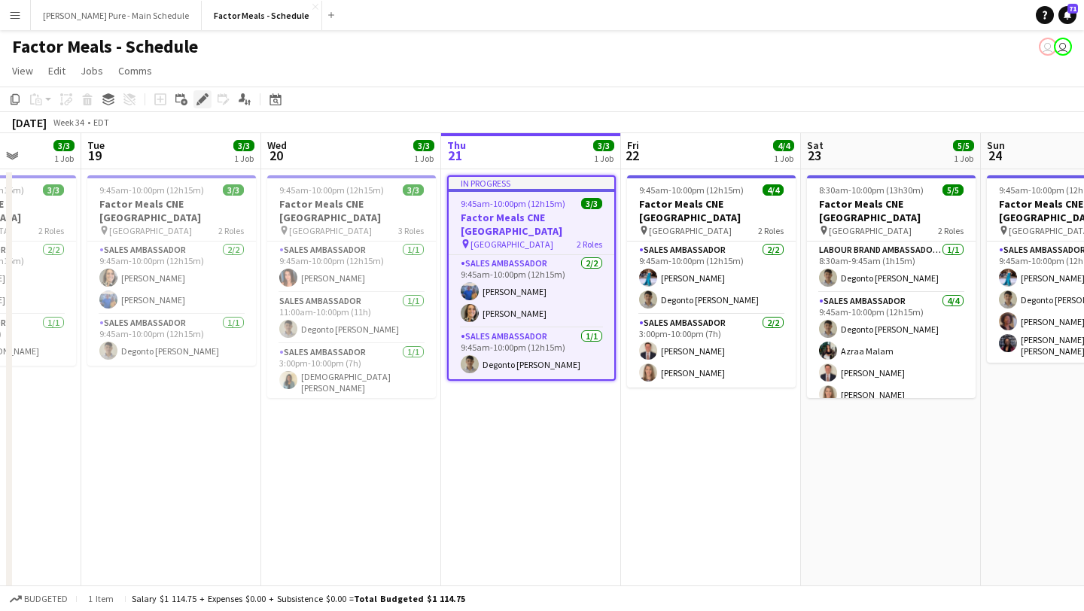
click at [204, 100] on icon "Edit" at bounding box center [202, 99] width 12 height 12
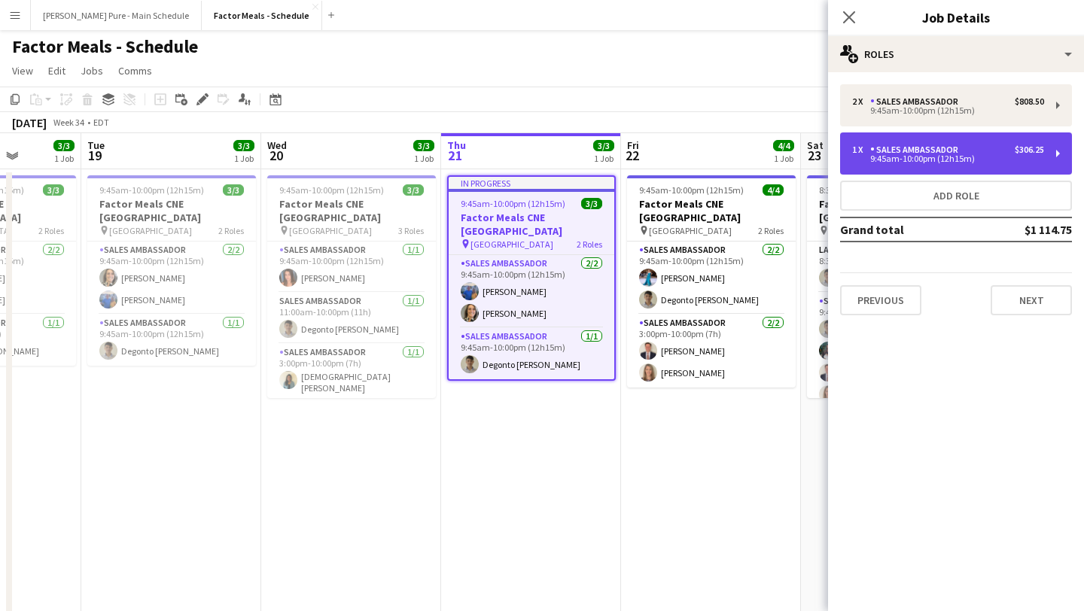
click at [952, 154] on div "Sales Ambassador" at bounding box center [917, 150] width 94 height 11
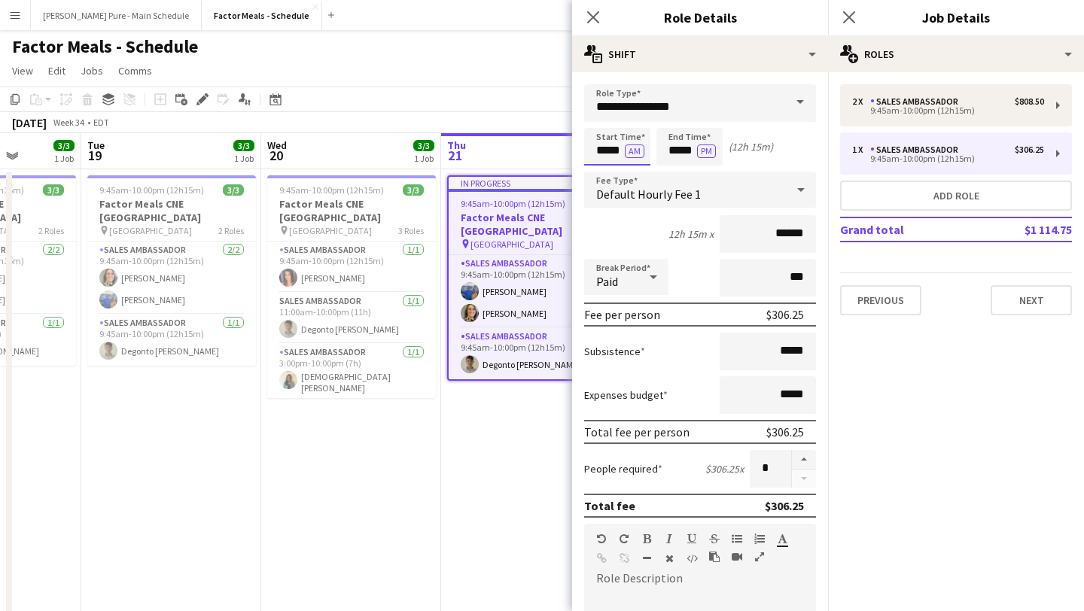
scroll to position [0, 0]
click at [604, 142] on body "Menu Boards Boards Boards All jobs Status Workforce Workforce My Workforce Recr…" at bounding box center [542, 446] width 1084 height 893
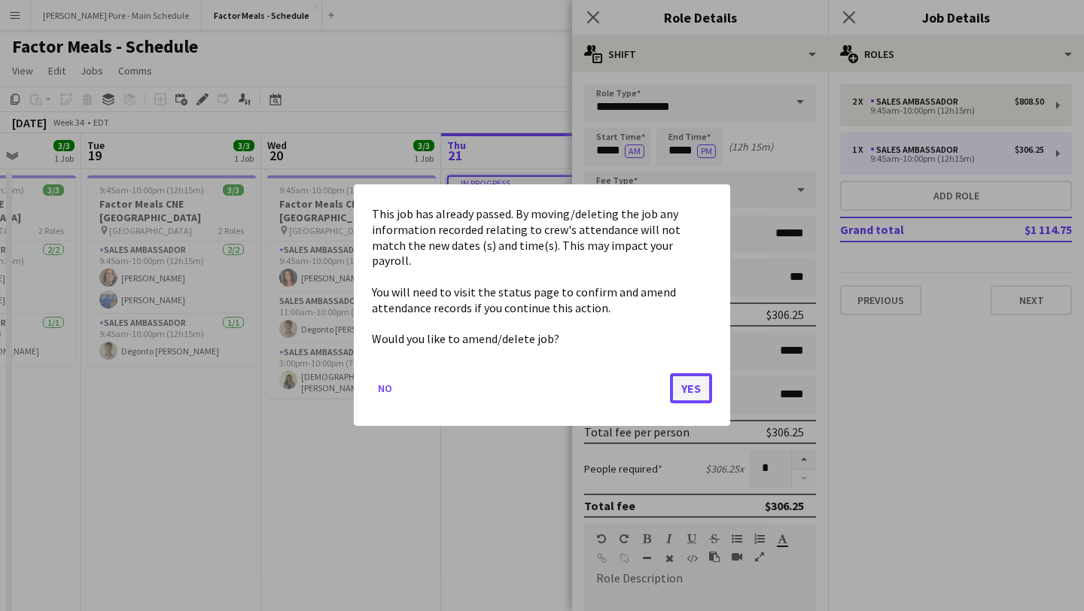
click at [697, 379] on button "Yes" at bounding box center [691, 389] width 42 height 30
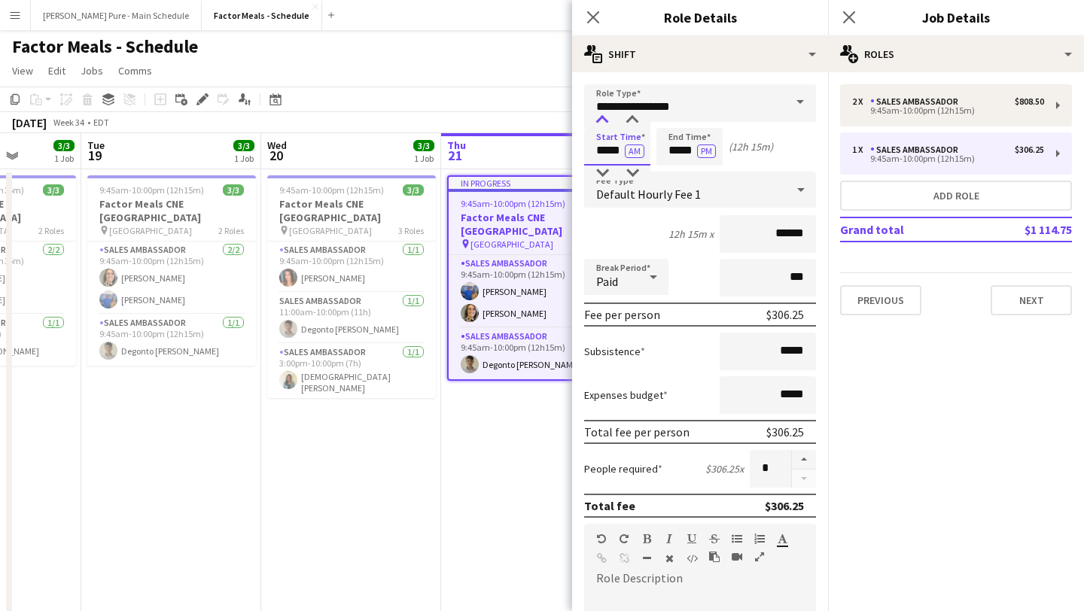
click at [604, 126] on div at bounding box center [602, 120] width 30 height 15
type input "*****"
click at [639, 172] on div at bounding box center [632, 173] width 30 height 15
click at [845, 11] on icon "Close pop-in" at bounding box center [848, 17] width 14 height 14
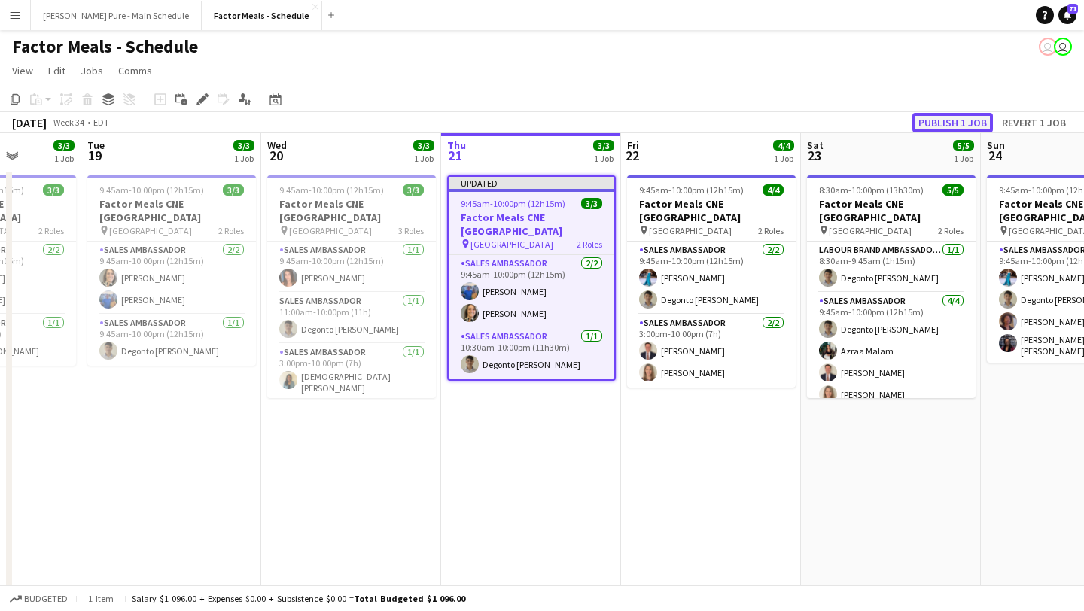
click at [960, 117] on button "Publish 1 job" at bounding box center [952, 123] width 81 height 20
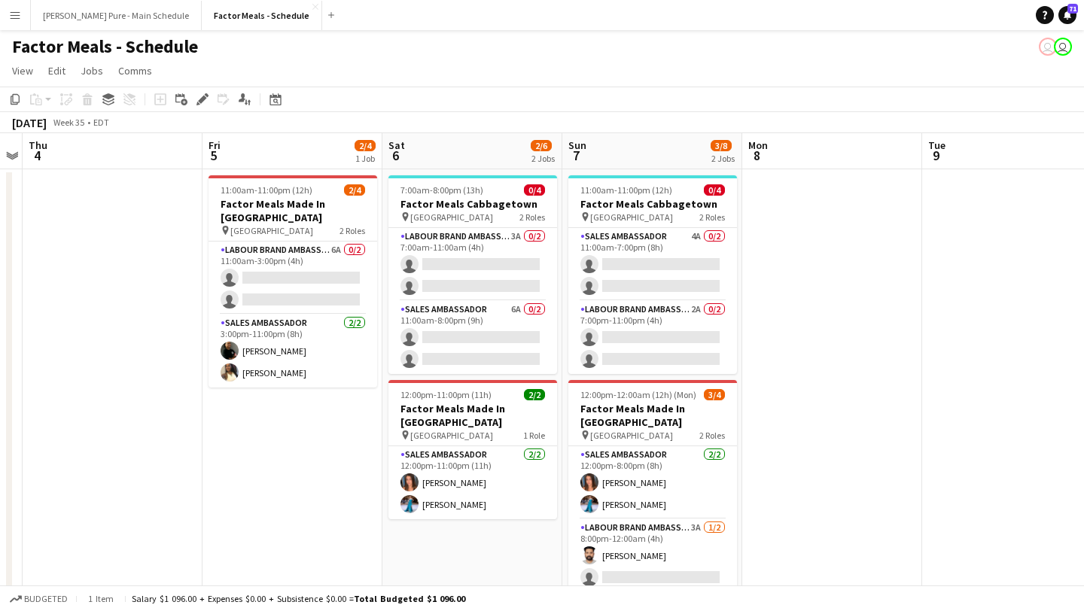
scroll to position [0, 545]
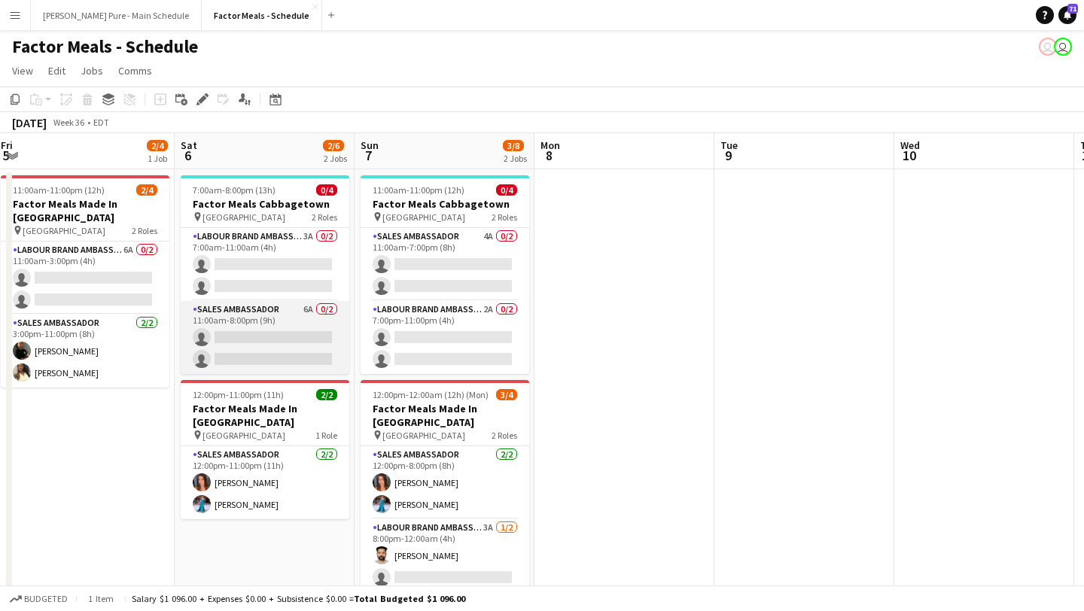
click at [300, 336] on app-card-role "Sales Ambassador 6A 0/2 11:00am-8:00pm (9h) single-neutral-actions single-neutr…" at bounding box center [265, 337] width 169 height 73
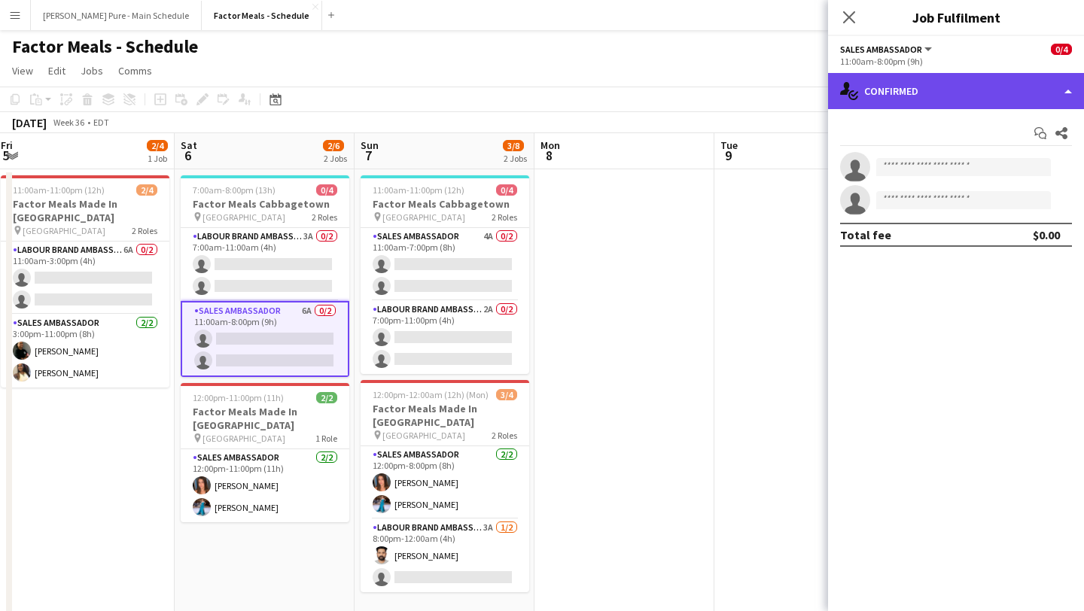
click at [1018, 94] on div "single-neutral-actions-check-2 Confirmed" at bounding box center [956, 91] width 256 height 36
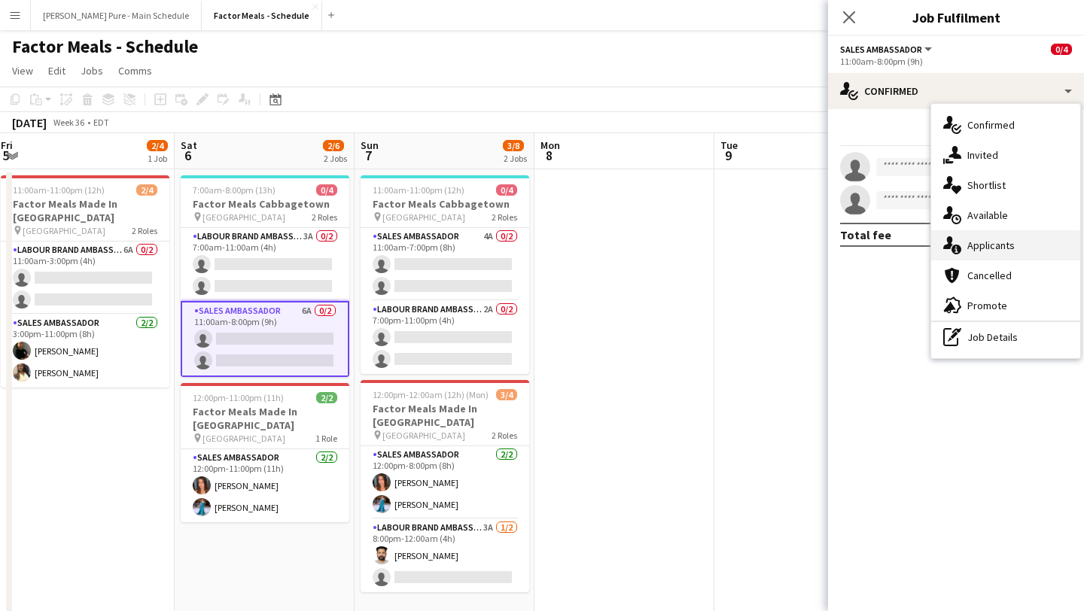
click at [1008, 236] on div "single-neutral-actions-information Applicants" at bounding box center [1005, 245] width 149 height 30
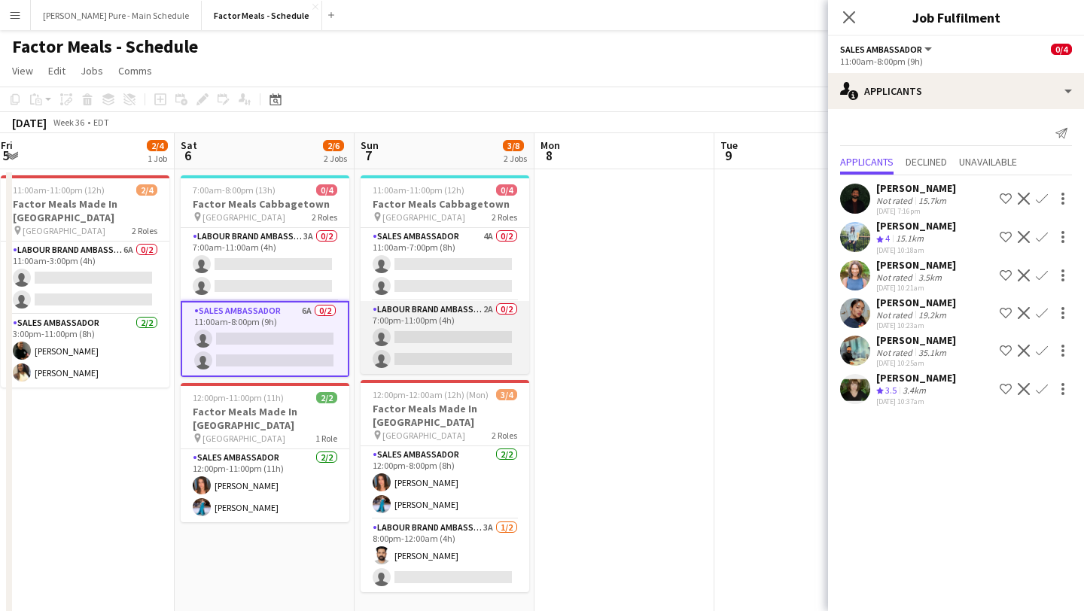
click at [479, 343] on app-card-role "Labour Brand Ambassadors 2A 0/2 7:00pm-11:00pm (4h) single-neutral-actions sing…" at bounding box center [445, 337] width 169 height 73
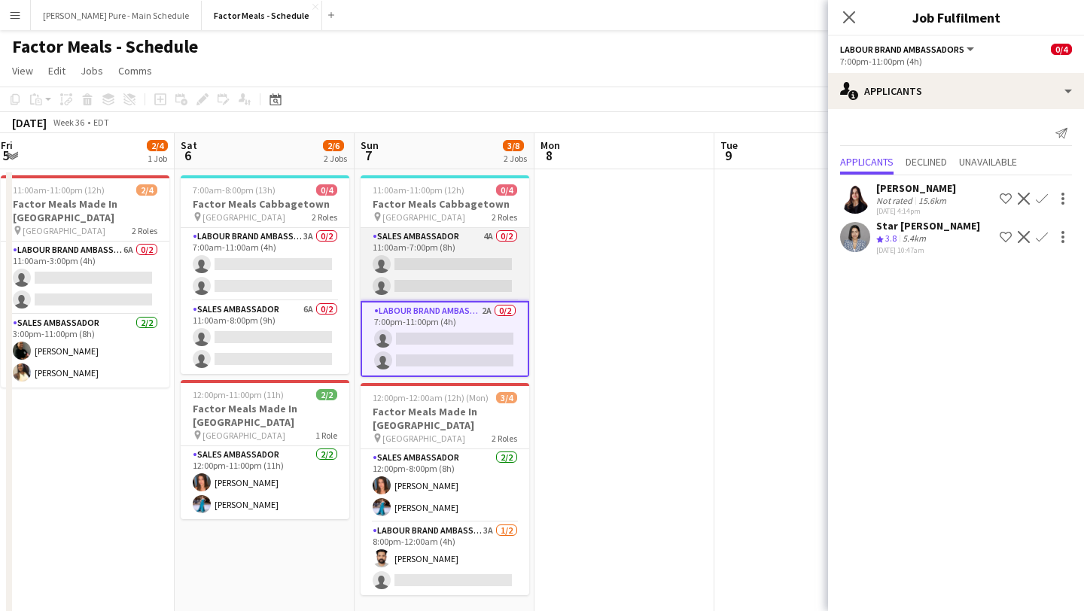
click at [479, 278] on app-card-role "Sales Ambassador 4A 0/2 11:00am-7:00pm (8h) single-neutral-actions single-neutr…" at bounding box center [445, 264] width 169 height 73
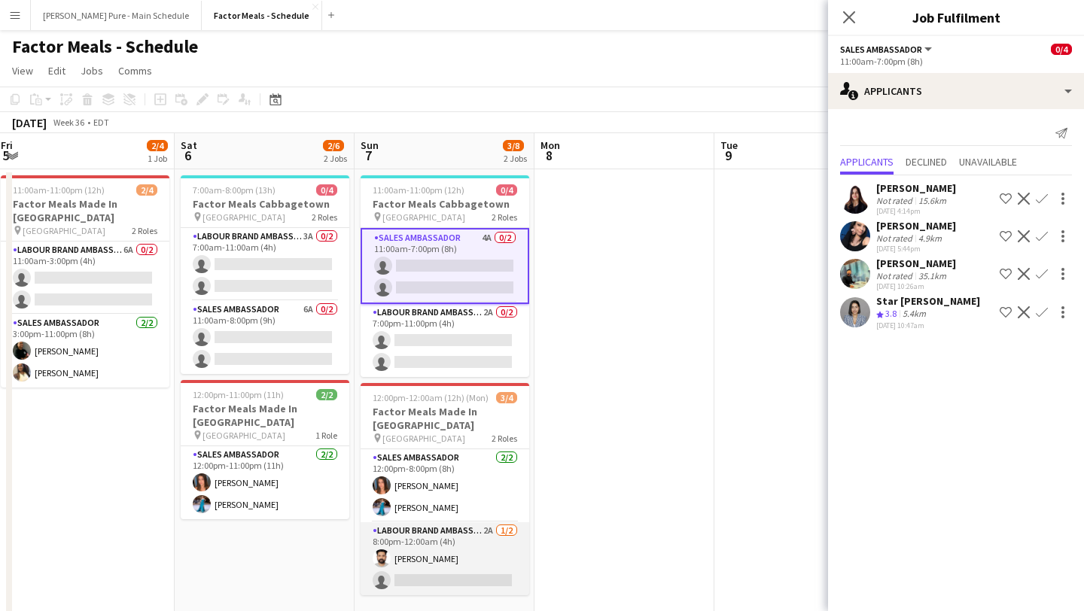
click at [453, 570] on app-card-role "Labour Brand Ambassadors 2A [DATE] 8:00pm-12:00am (4h) [PERSON_NAME] single-neu…" at bounding box center [445, 558] width 169 height 73
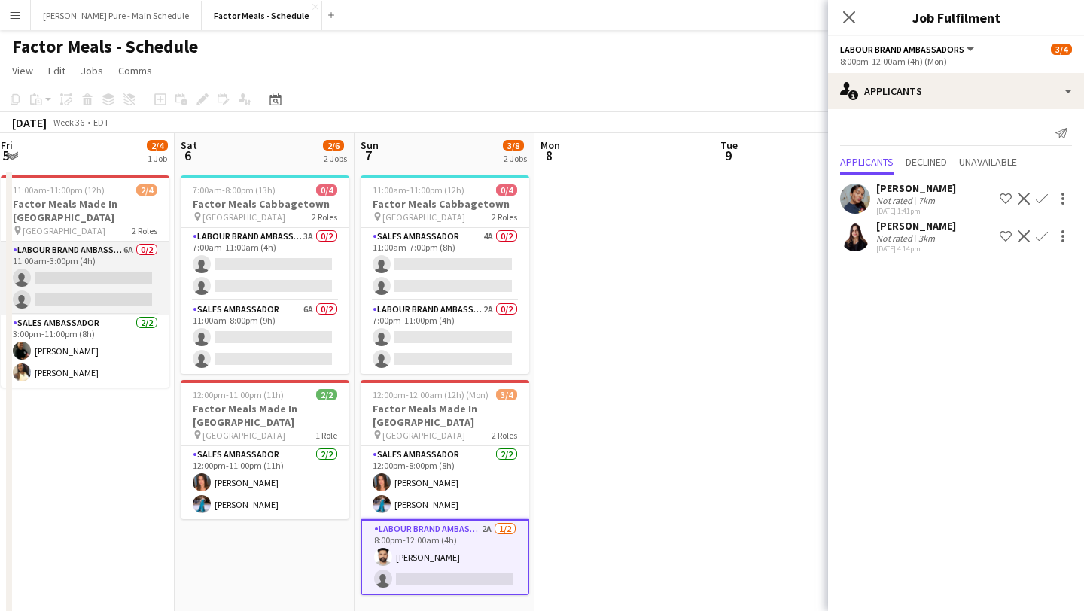
click at [62, 266] on app-card-role "Labour Brand Ambassadors 6A 0/2 11:00am-3:00pm (4h) single-neutral-actions sing…" at bounding box center [85, 278] width 169 height 73
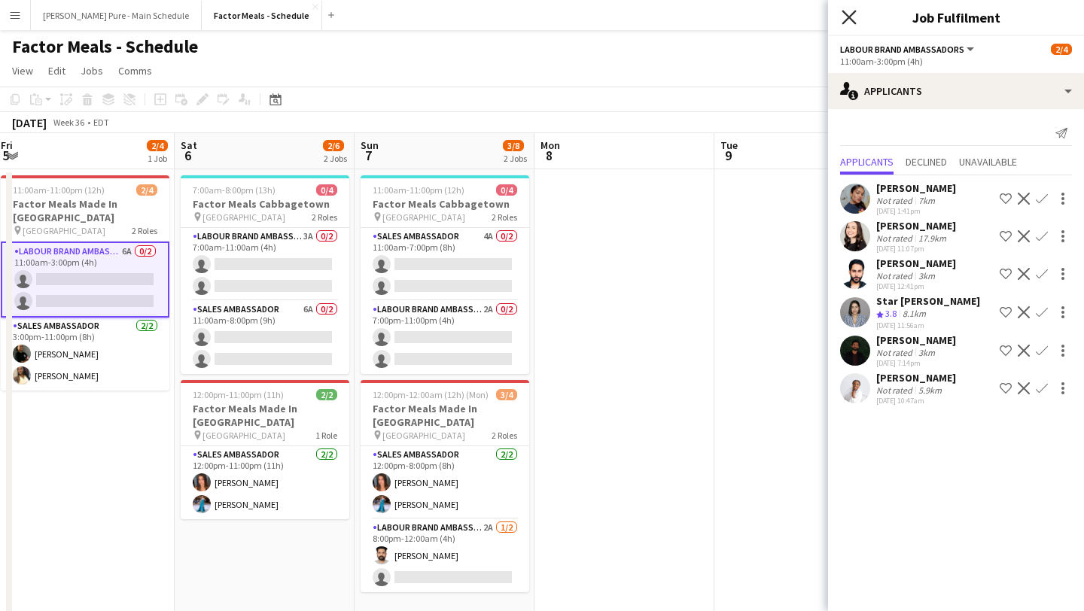
click at [848, 12] on icon "Close pop-in" at bounding box center [848, 17] width 14 height 14
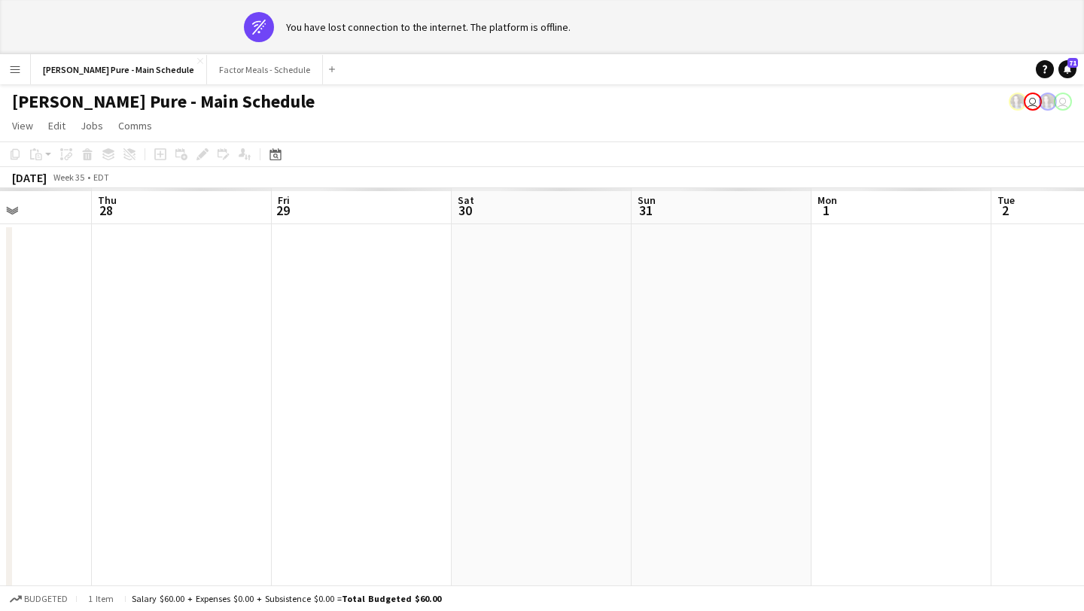
scroll to position [0, 423]
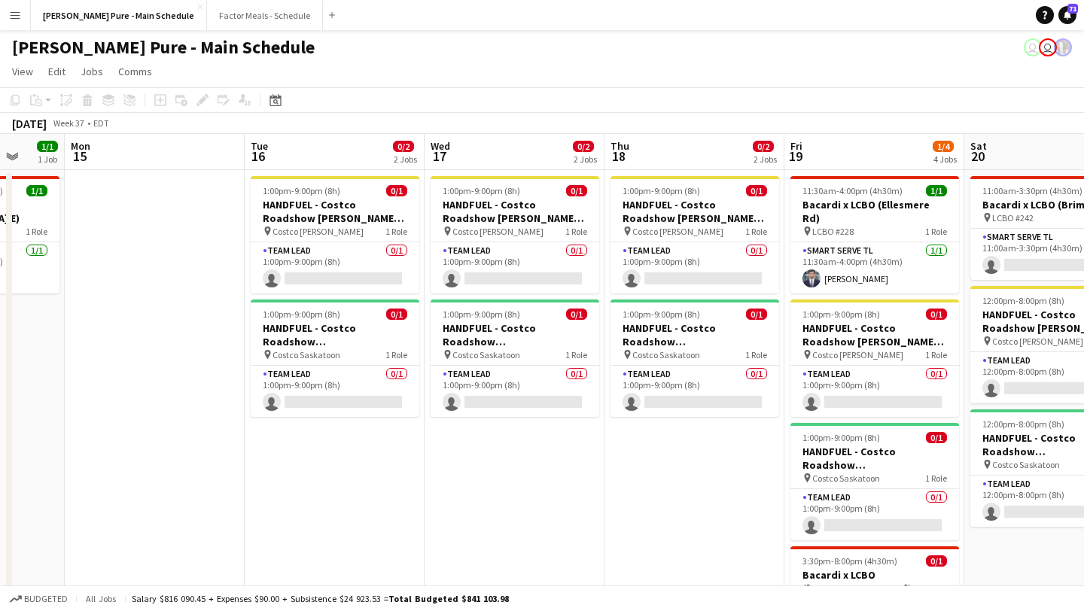
scroll to position [0, 589]
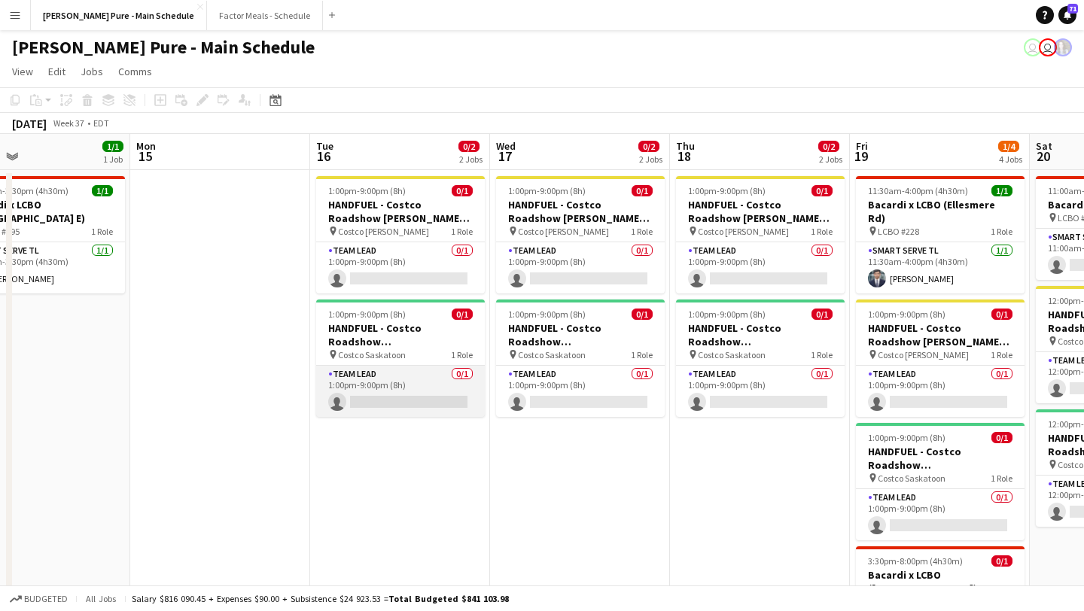
click at [449, 384] on app-card-role "Team Lead 0/1 1:00pm-9:00pm (8h) single-neutral-actions" at bounding box center [400, 391] width 169 height 51
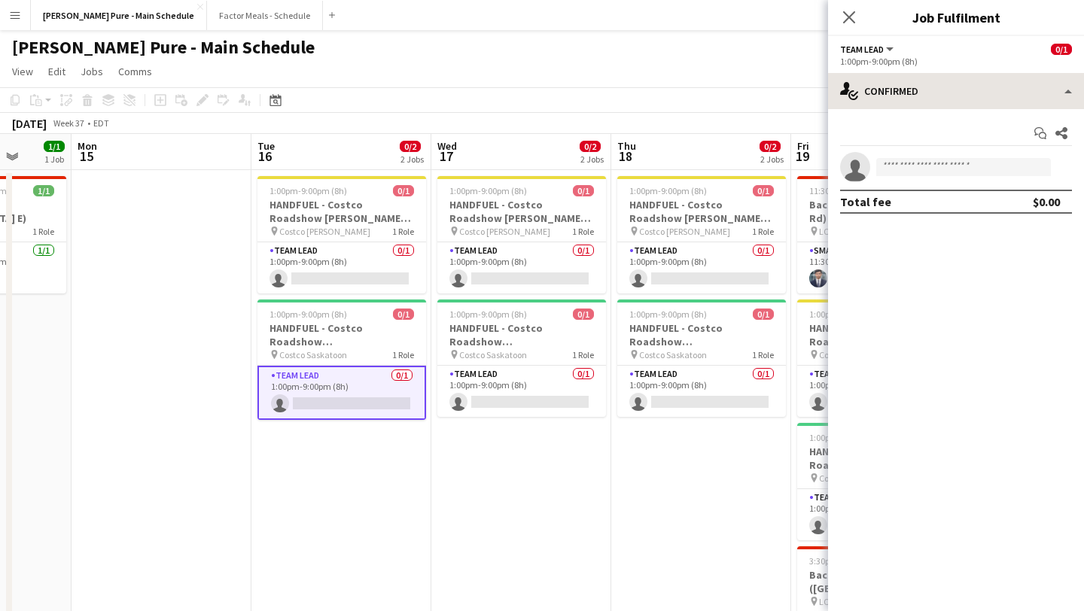
scroll to position [0, 650]
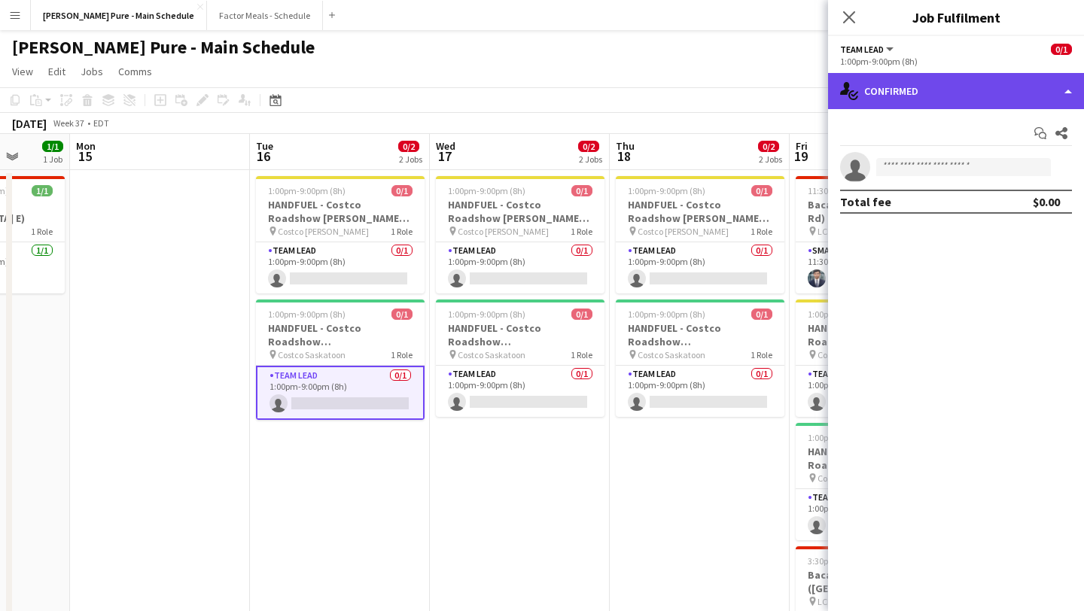
click at [1013, 92] on div "single-neutral-actions-check-2 Confirmed" at bounding box center [956, 91] width 256 height 36
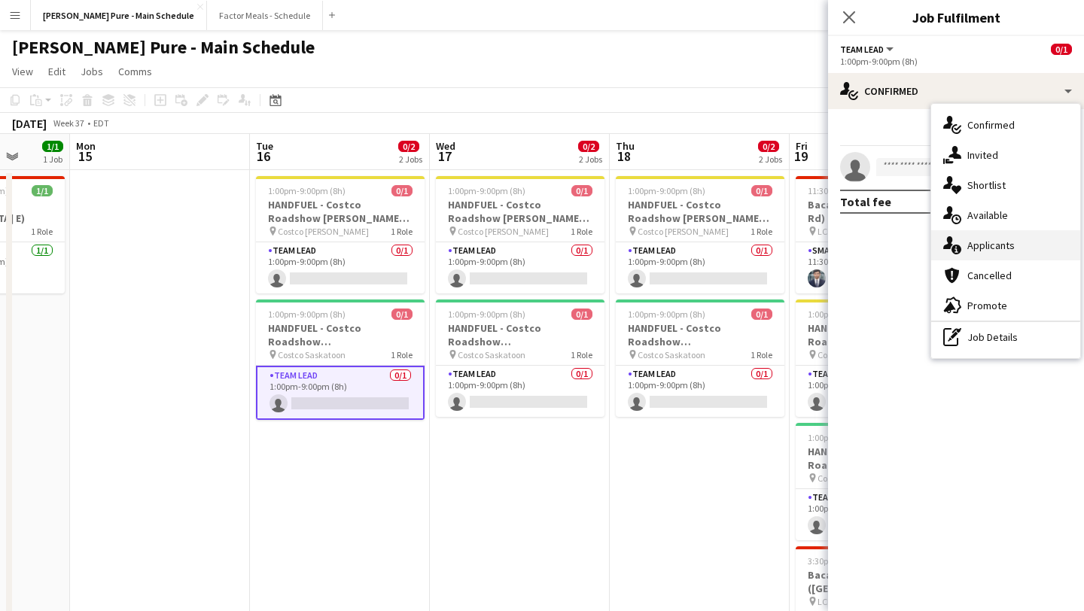
click at [1016, 252] on div "single-neutral-actions-information Applicants" at bounding box center [1005, 245] width 149 height 30
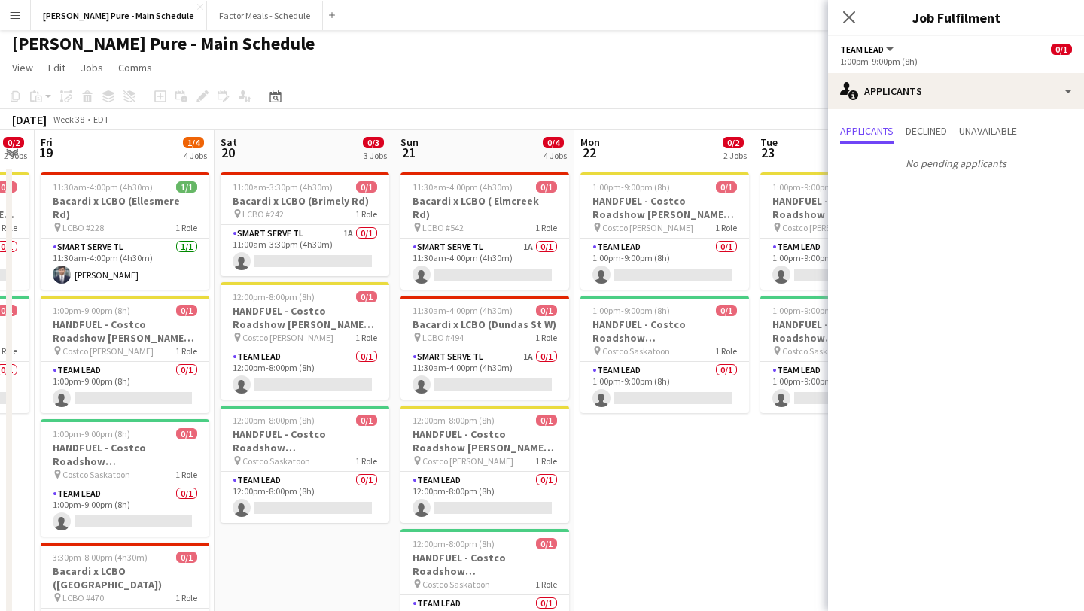
scroll to position [0, 432]
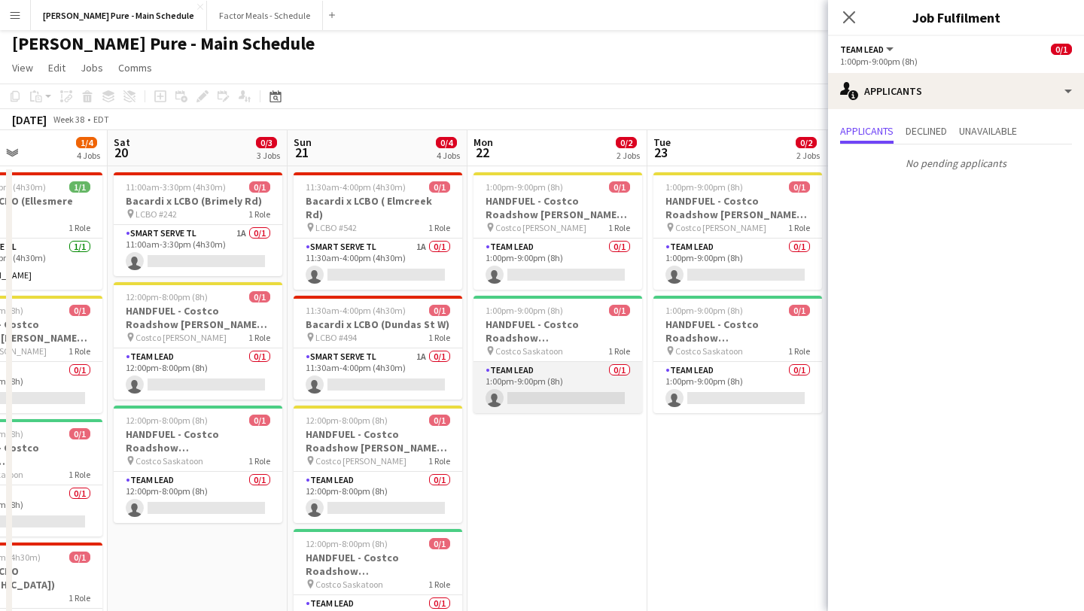
click at [573, 391] on app-card-role "Team Lead 0/1 1:00pm-9:00pm (8h) single-neutral-actions" at bounding box center [557, 387] width 169 height 51
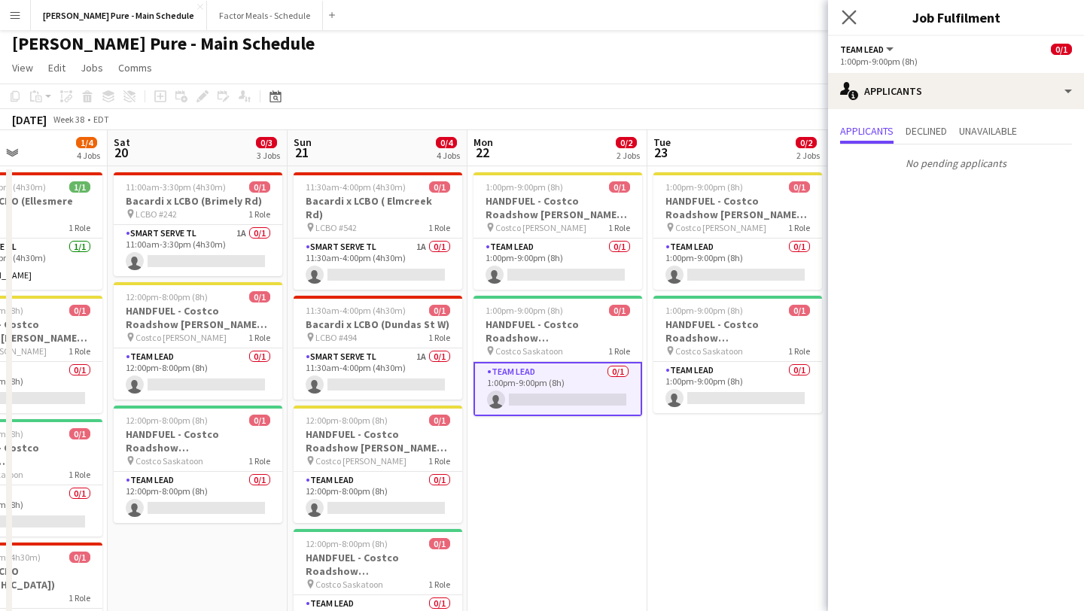
click at [855, 22] on app-icon "Close pop-in" at bounding box center [849, 18] width 22 height 22
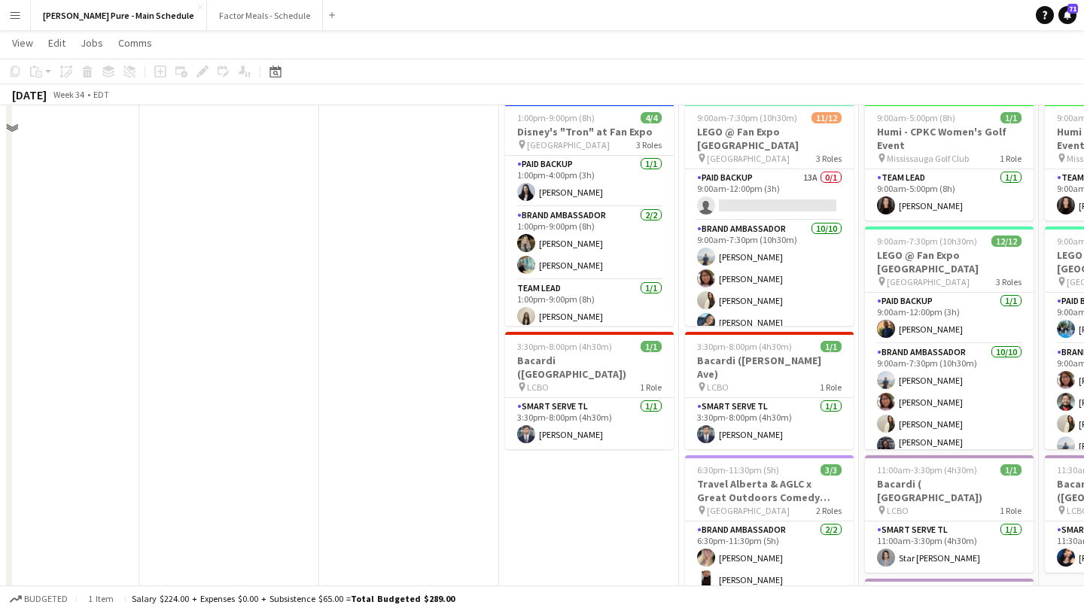
scroll to position [0, 0]
